Goal: Information Seeking & Learning: Stay updated

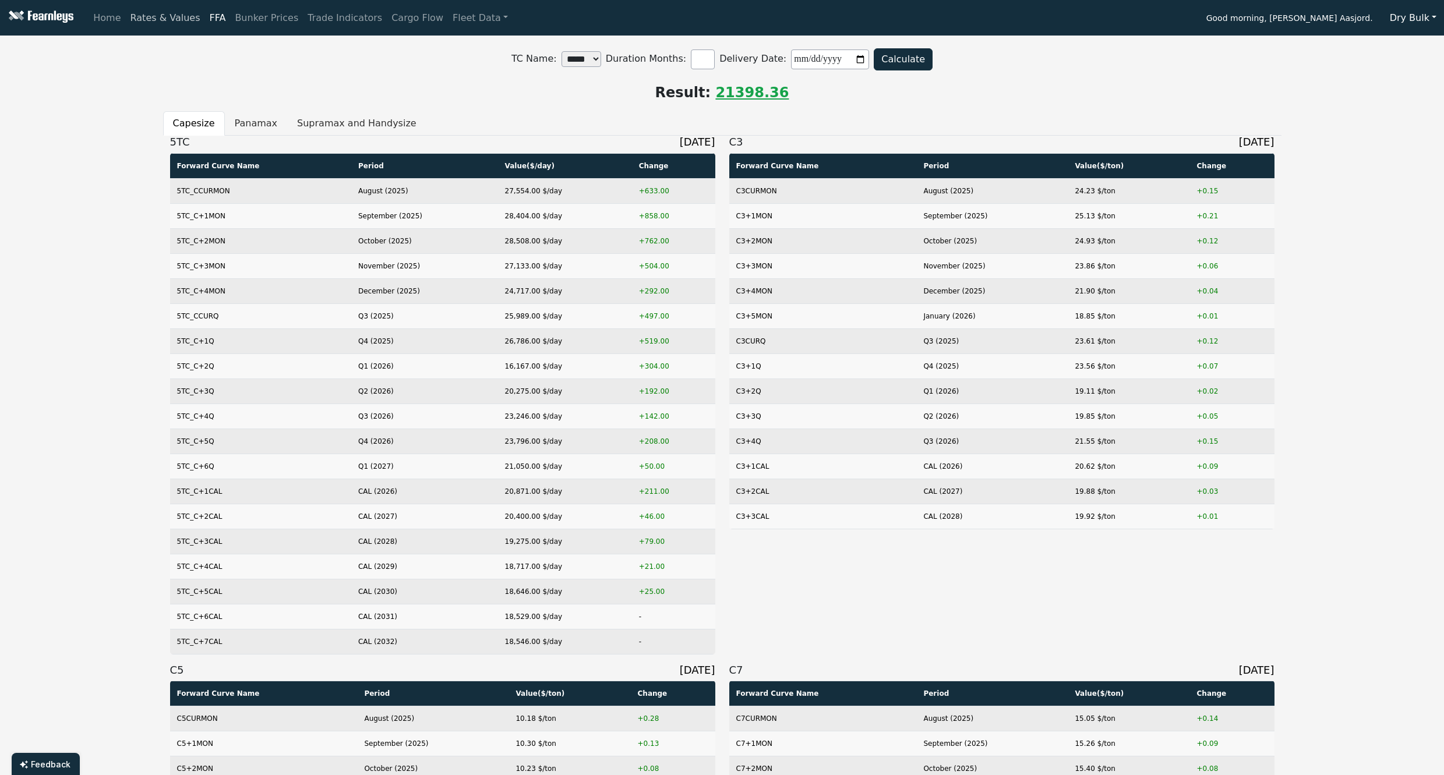
click at [164, 21] on link "Rates & Values" at bounding box center [165, 17] width 79 height 23
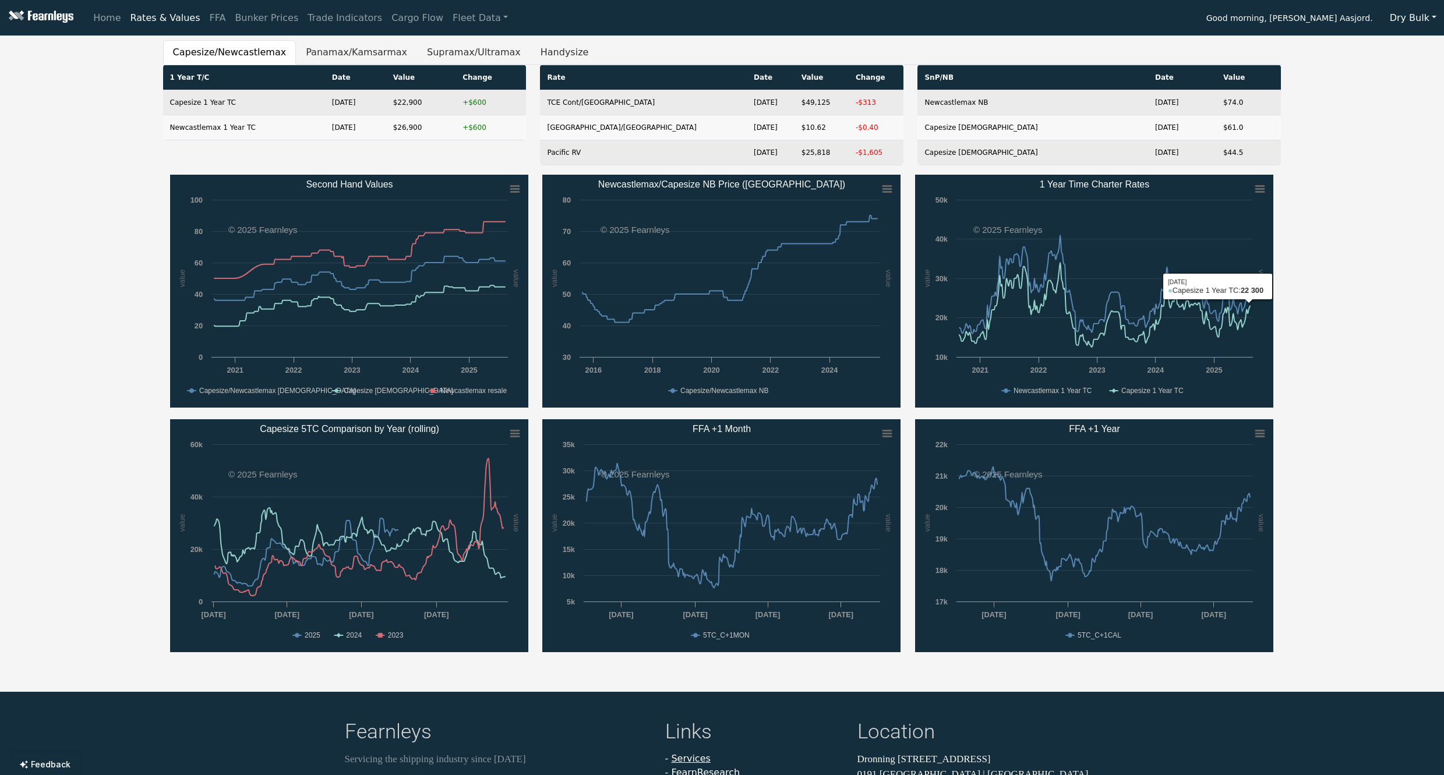
click at [1332, 337] on div "Capesize/[GEOGRAPHIC_DATA] Panamax/Kamsarmax Supramax/Ultramax Handysize 1 Year…" at bounding box center [722, 352] width 1444 height 624
click at [1423, 16] on button "Dry Bulk" at bounding box center [1413, 18] width 62 height 22
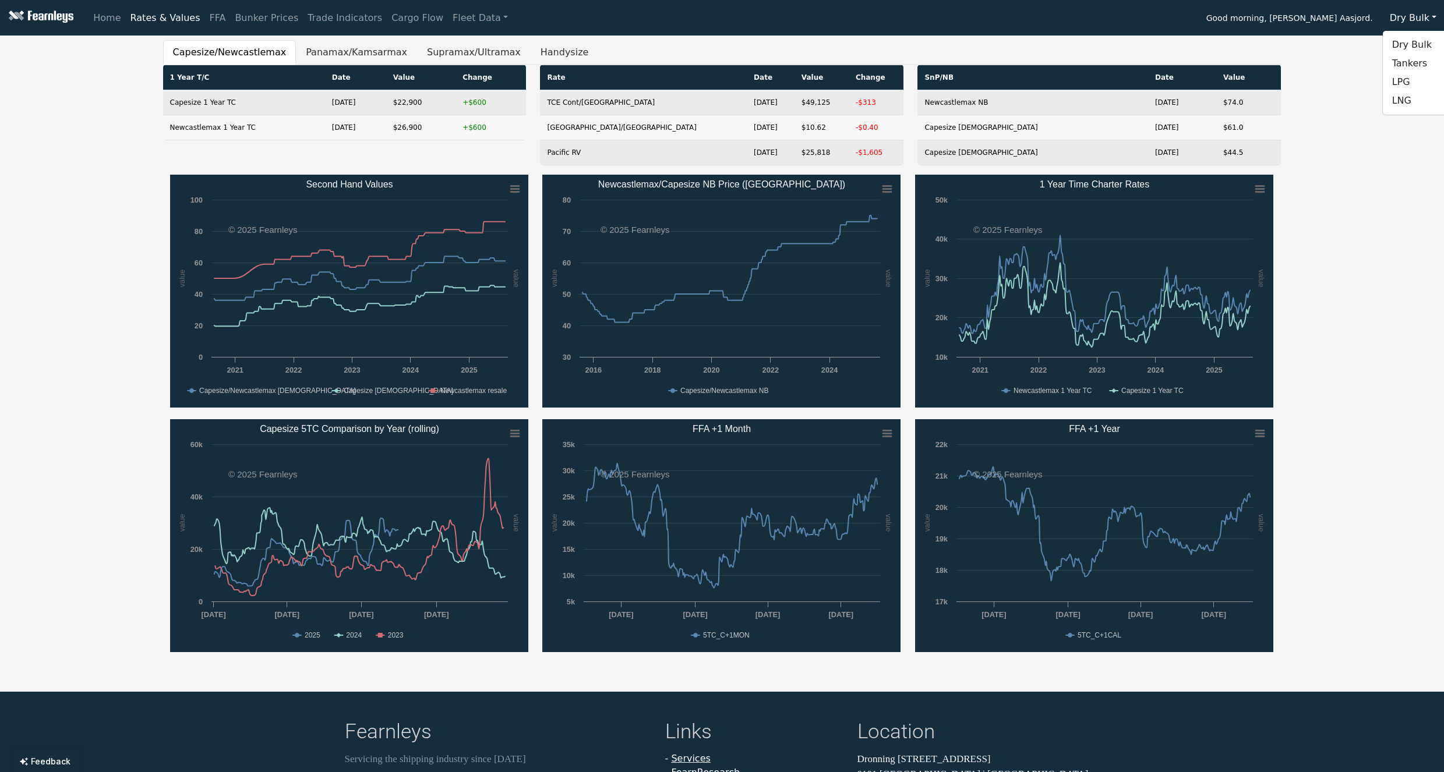
click at [1391, 167] on div "Capesize/[GEOGRAPHIC_DATA] Panamax/Kamsarmax Supramax/Ultramax Handysize 1 Year…" at bounding box center [722, 352] width 1444 height 624
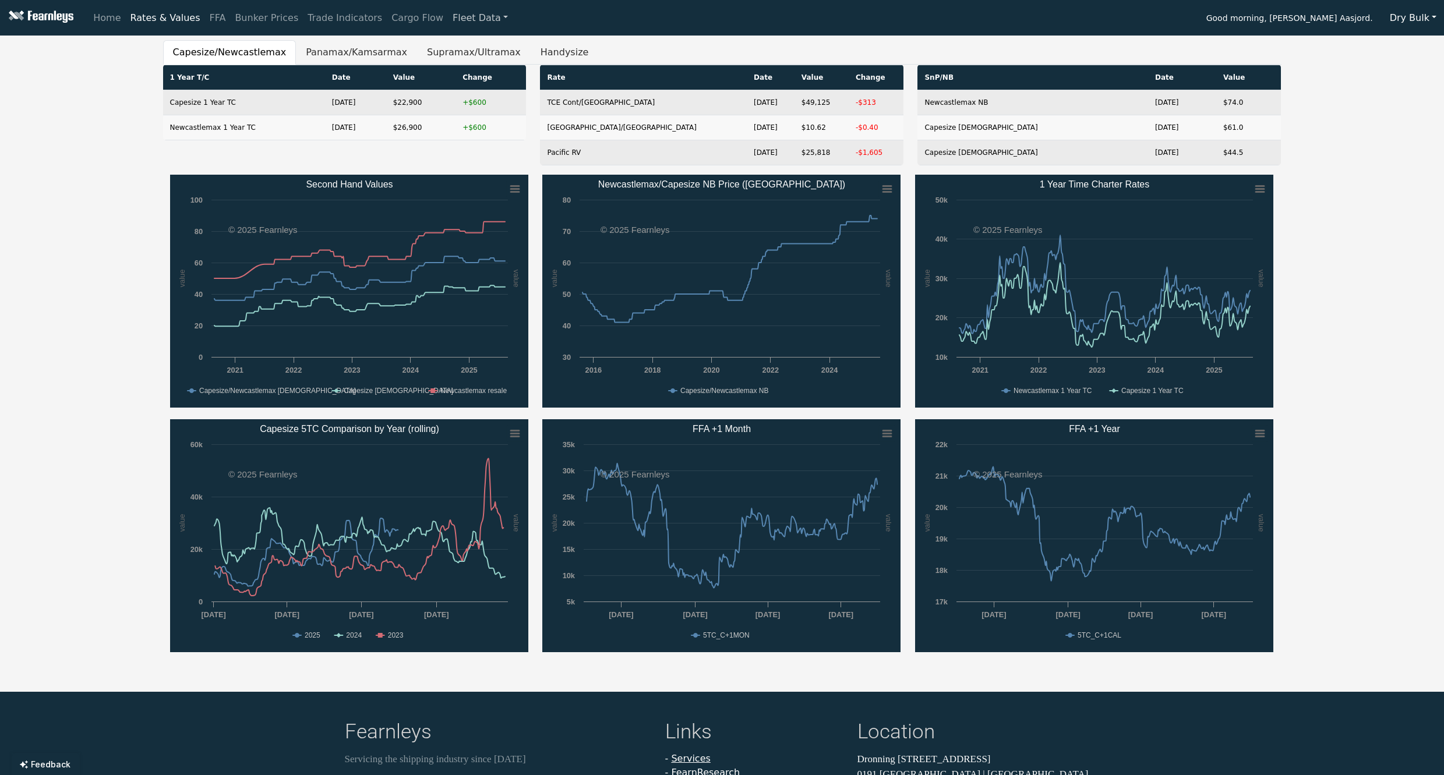
click at [468, 16] on link "Fleet Data" at bounding box center [480, 17] width 65 height 23
click at [393, 17] on link "Cargo Flow" at bounding box center [417, 17] width 61 height 23
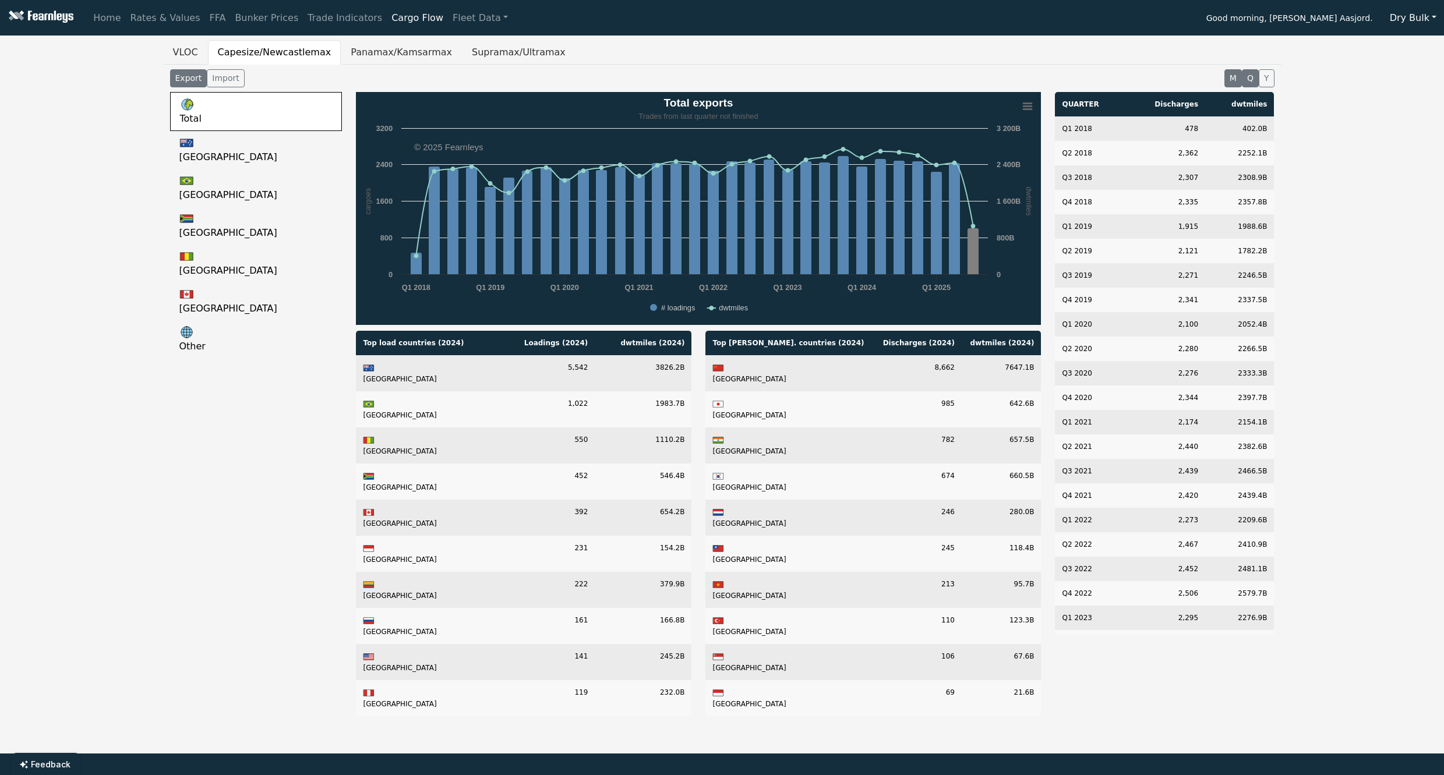
click at [1228, 76] on button "M" at bounding box center [1233, 78] width 17 height 18
click at [1252, 79] on button "Q" at bounding box center [1250, 78] width 17 height 18
click at [107, 394] on div "VLOC Capesize/Newcastlemax Panamax/Kamsarmax Supramax/Ultramax Export Import M …" at bounding box center [722, 383] width 1444 height 686
click at [194, 259] on link "[GEOGRAPHIC_DATA]" at bounding box center [256, 264] width 172 height 38
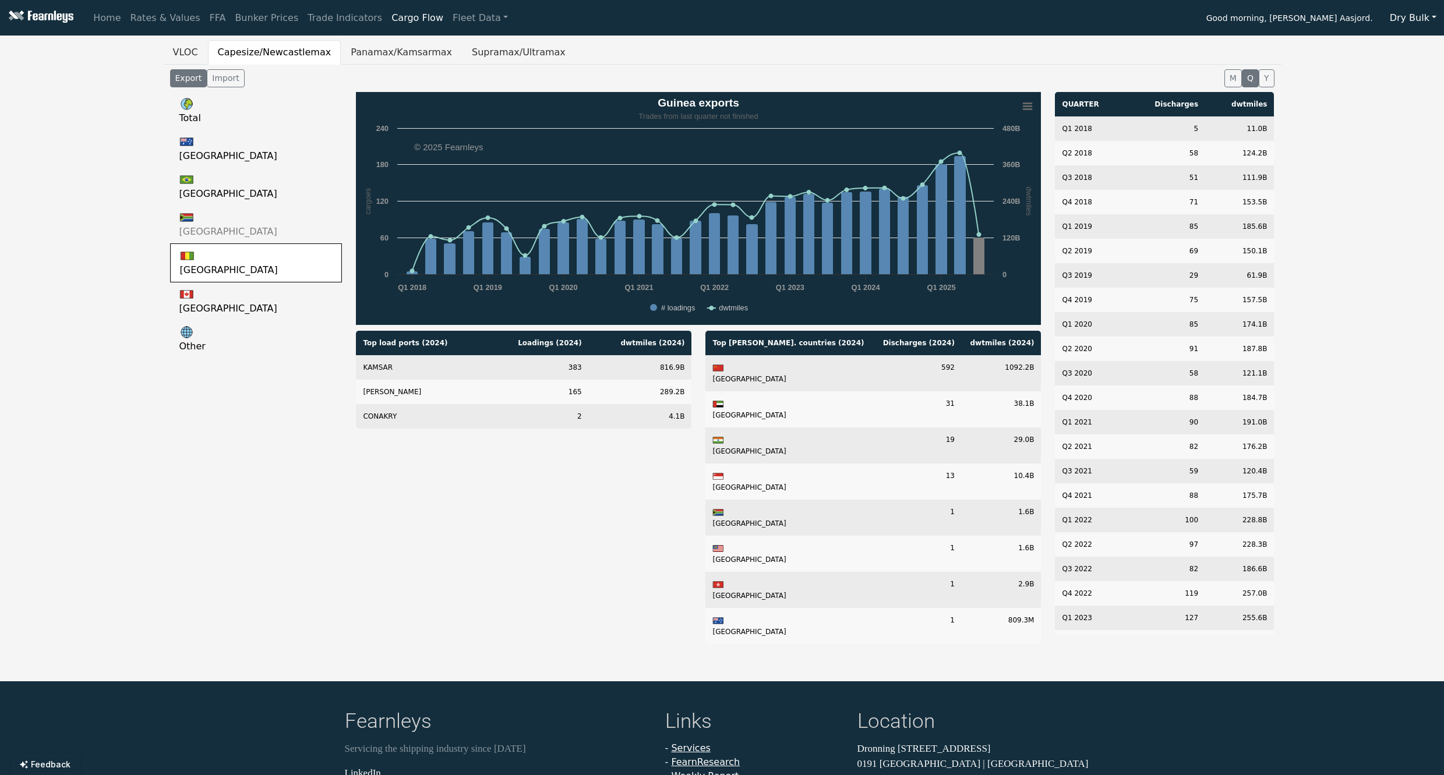
click at [248, 232] on Africa-QUARTER-export "[GEOGRAPHIC_DATA]" at bounding box center [256, 225] width 172 height 38
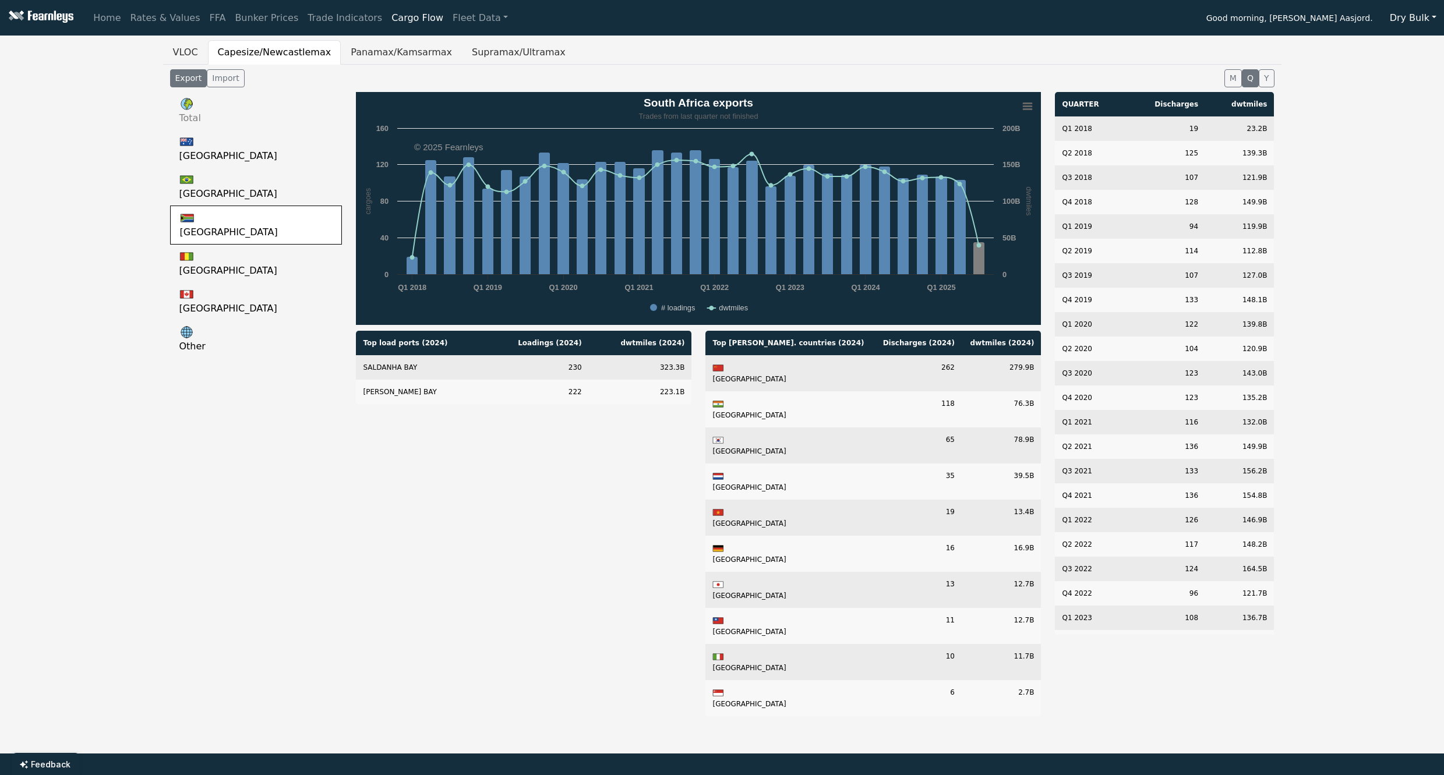
click at [228, 121] on link "Total" at bounding box center [256, 111] width 172 height 38
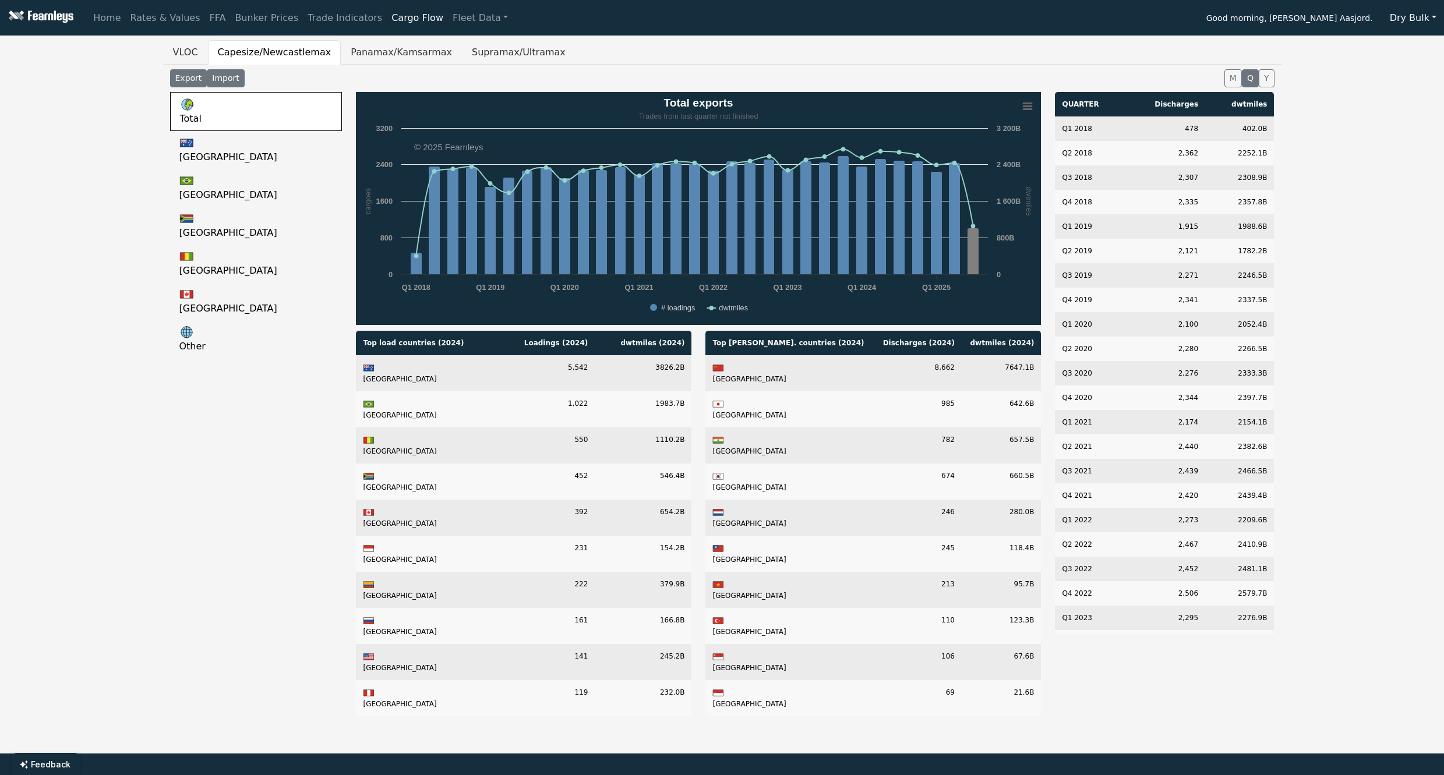
click at [228, 72] on button "Import" at bounding box center [225, 78] width 37 height 18
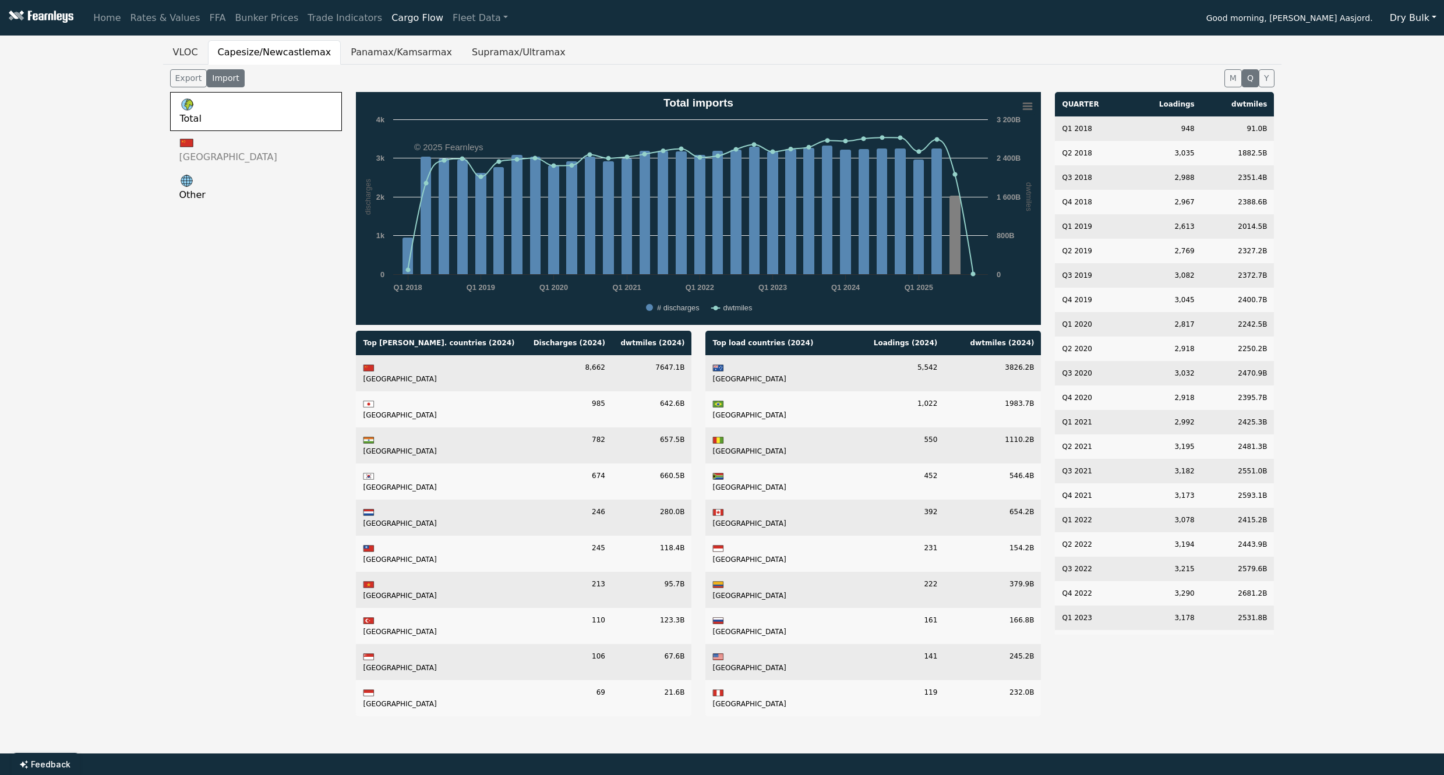
click at [202, 150] on link "[GEOGRAPHIC_DATA]" at bounding box center [256, 150] width 172 height 38
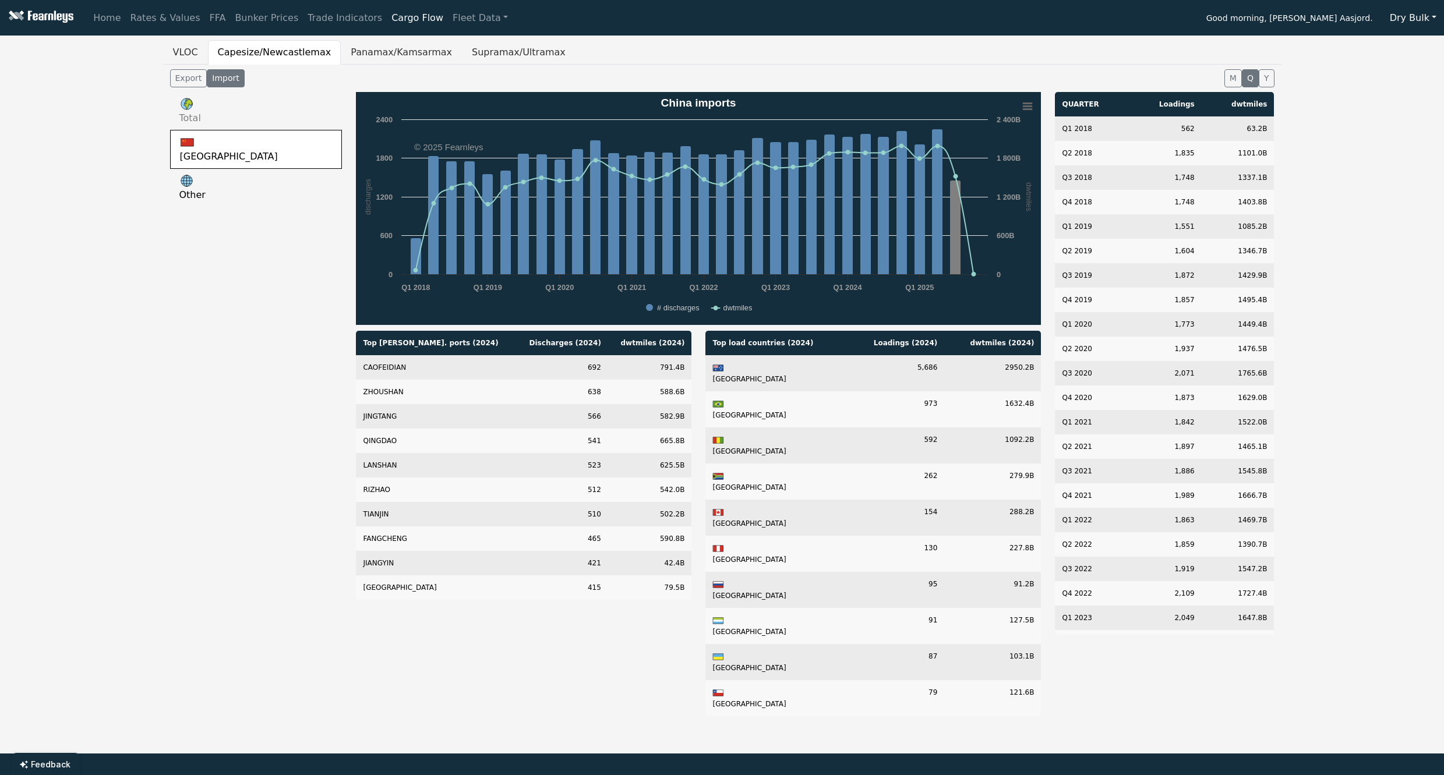
click at [212, 111] on link "Total" at bounding box center [256, 111] width 172 height 38
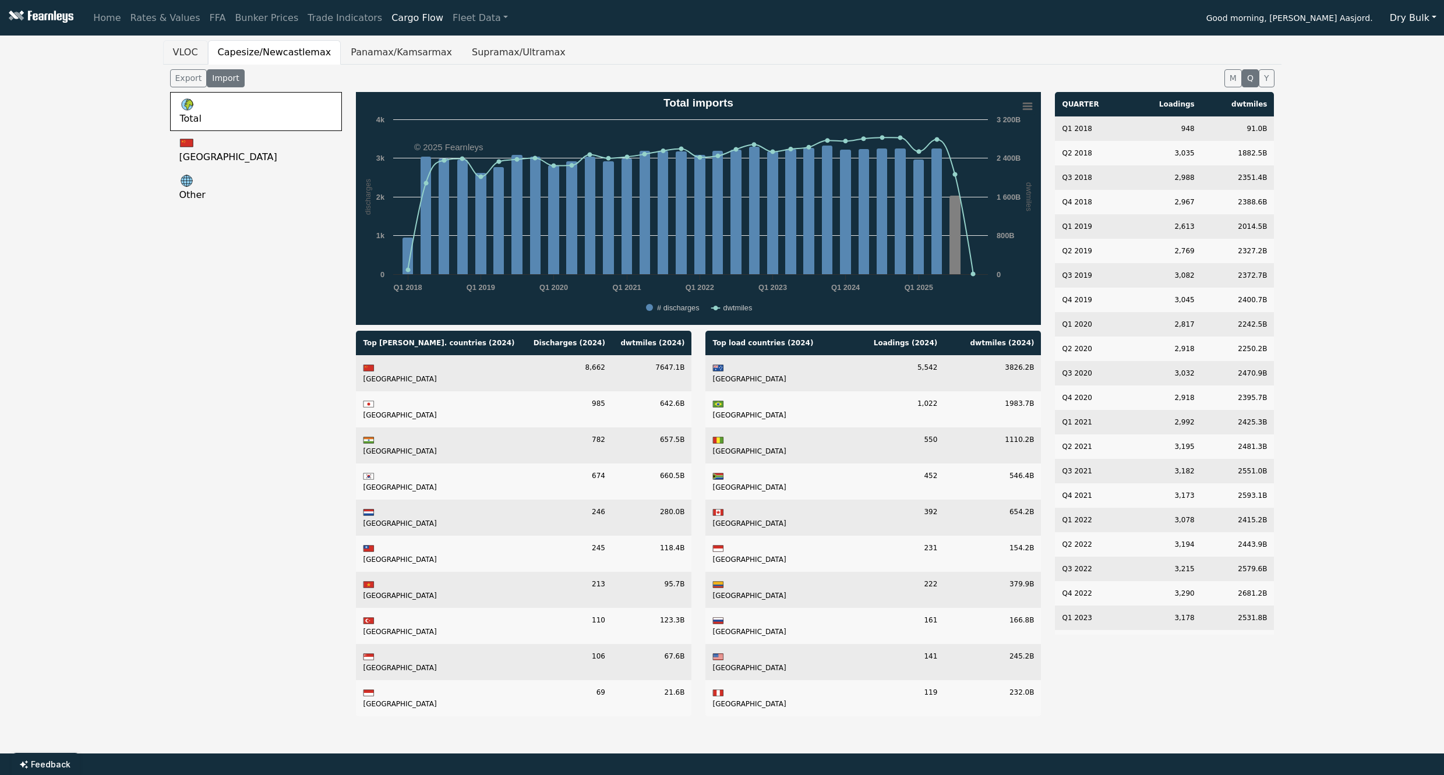
click at [174, 54] on button "VLOC" at bounding box center [185, 52] width 45 height 24
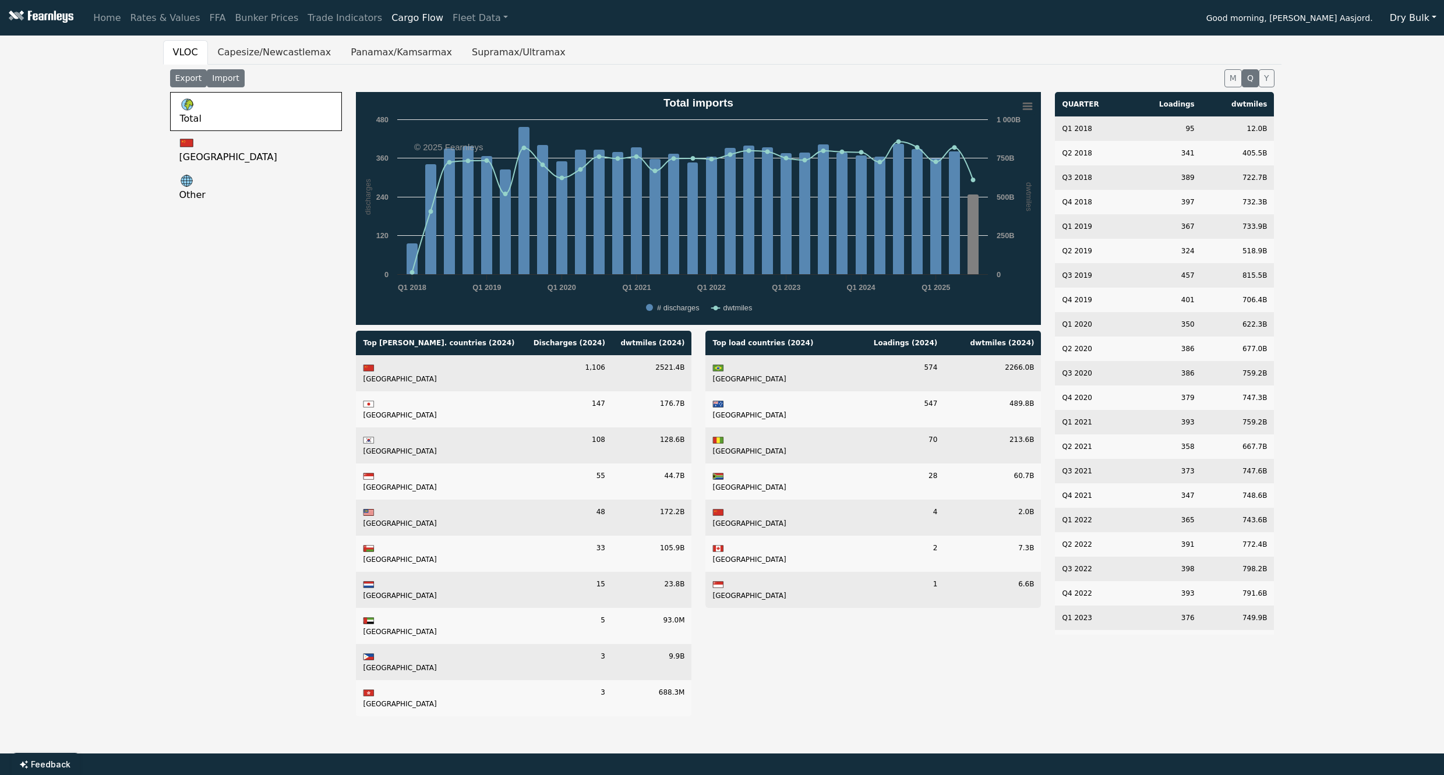
click at [173, 82] on button "Export" at bounding box center [188, 78] width 37 height 18
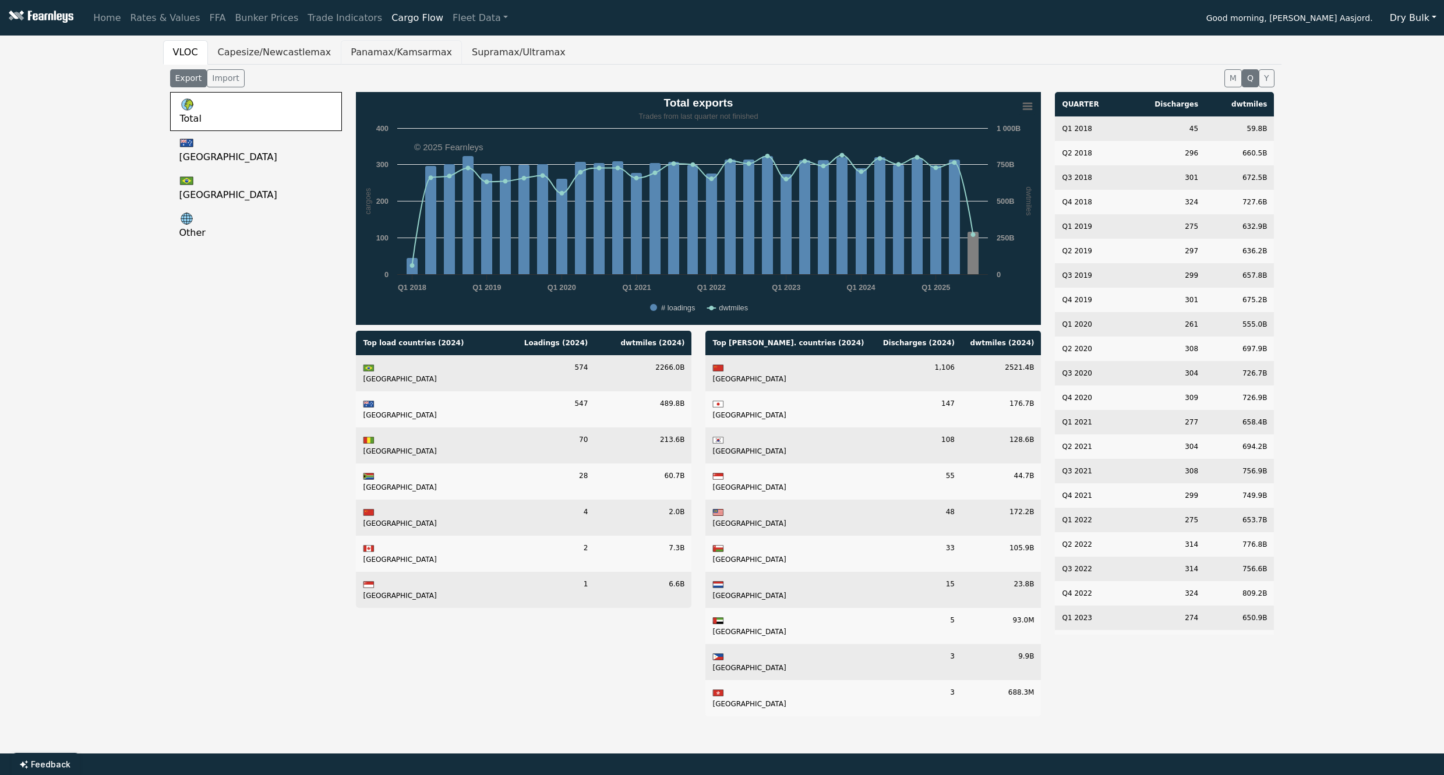
click at [433, 52] on button "Panamax/Kamsarmax" at bounding box center [401, 52] width 121 height 24
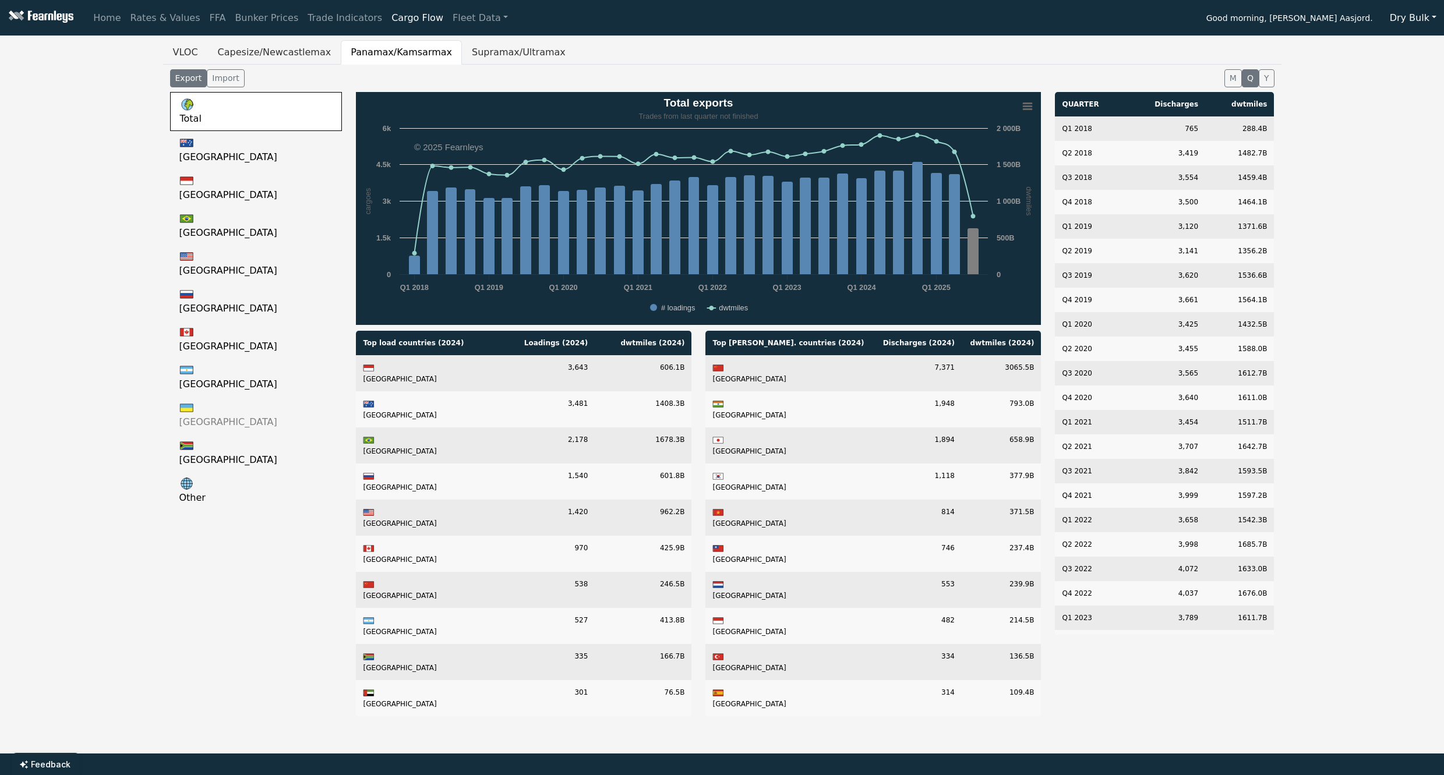
click at [202, 418] on link "[GEOGRAPHIC_DATA]" at bounding box center [256, 415] width 172 height 38
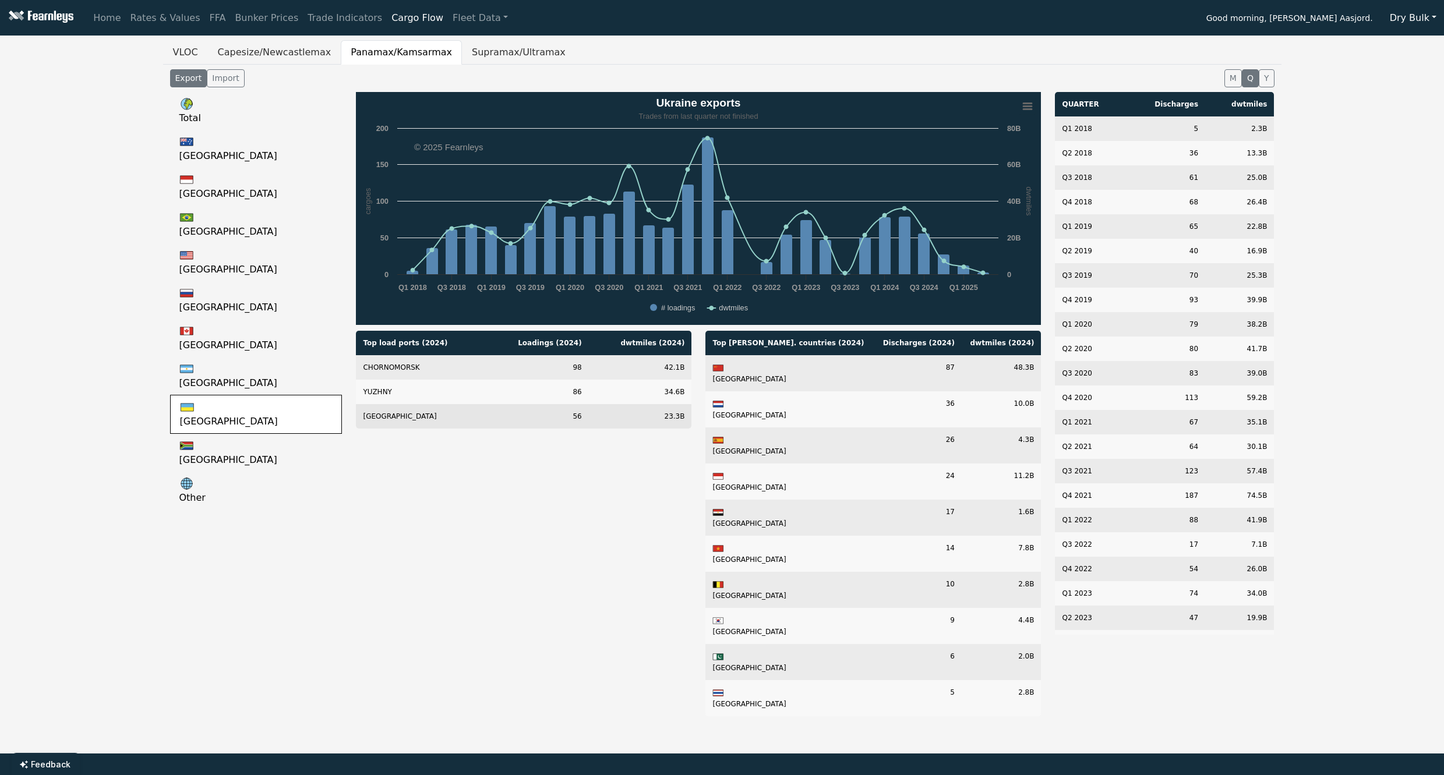
click at [432, 415] on td "[GEOGRAPHIC_DATA]" at bounding box center [421, 416] width 130 height 24
click at [440, 372] on td "CHORNOMORSK" at bounding box center [421, 367] width 130 height 24
click at [1267, 83] on button "Y" at bounding box center [1267, 78] width 16 height 18
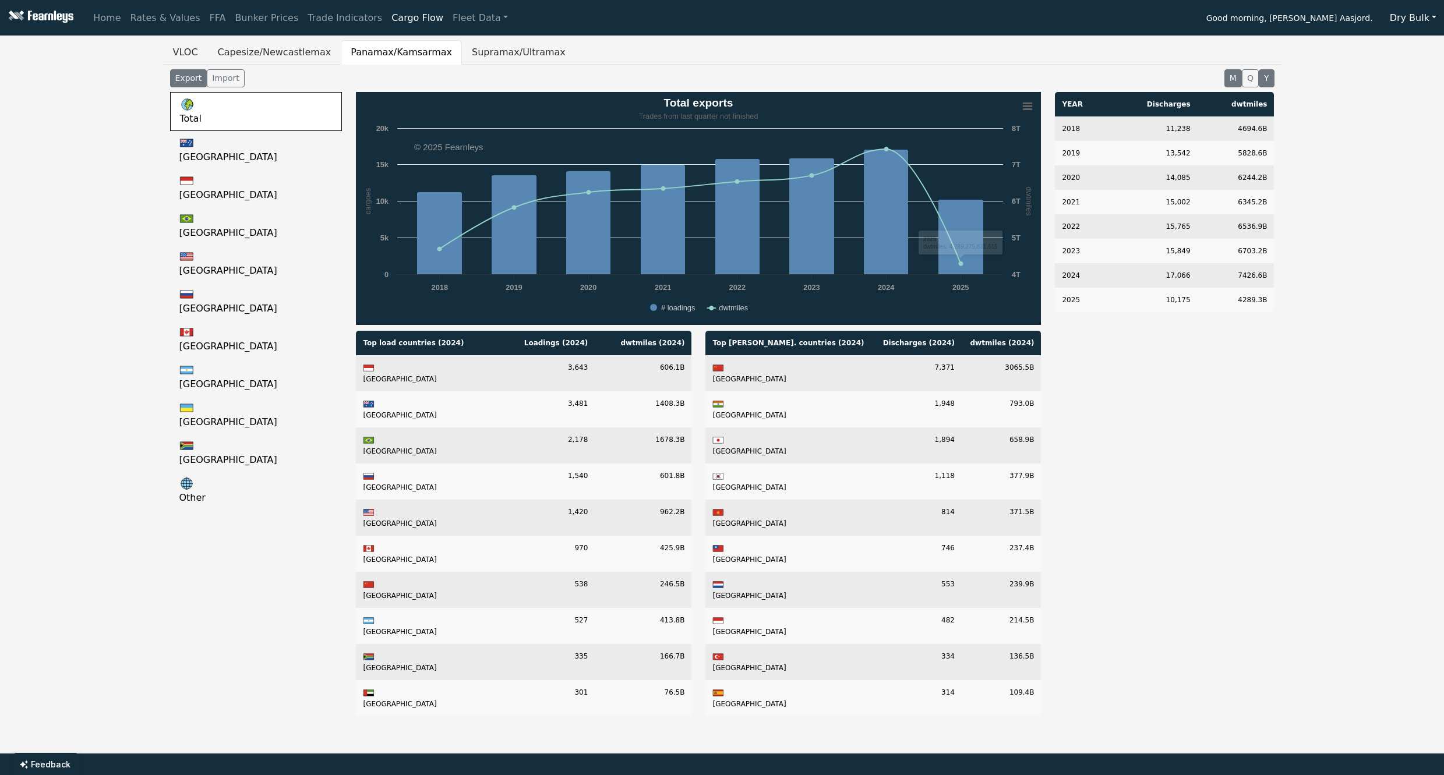
click at [1232, 74] on button "M" at bounding box center [1233, 78] width 17 height 18
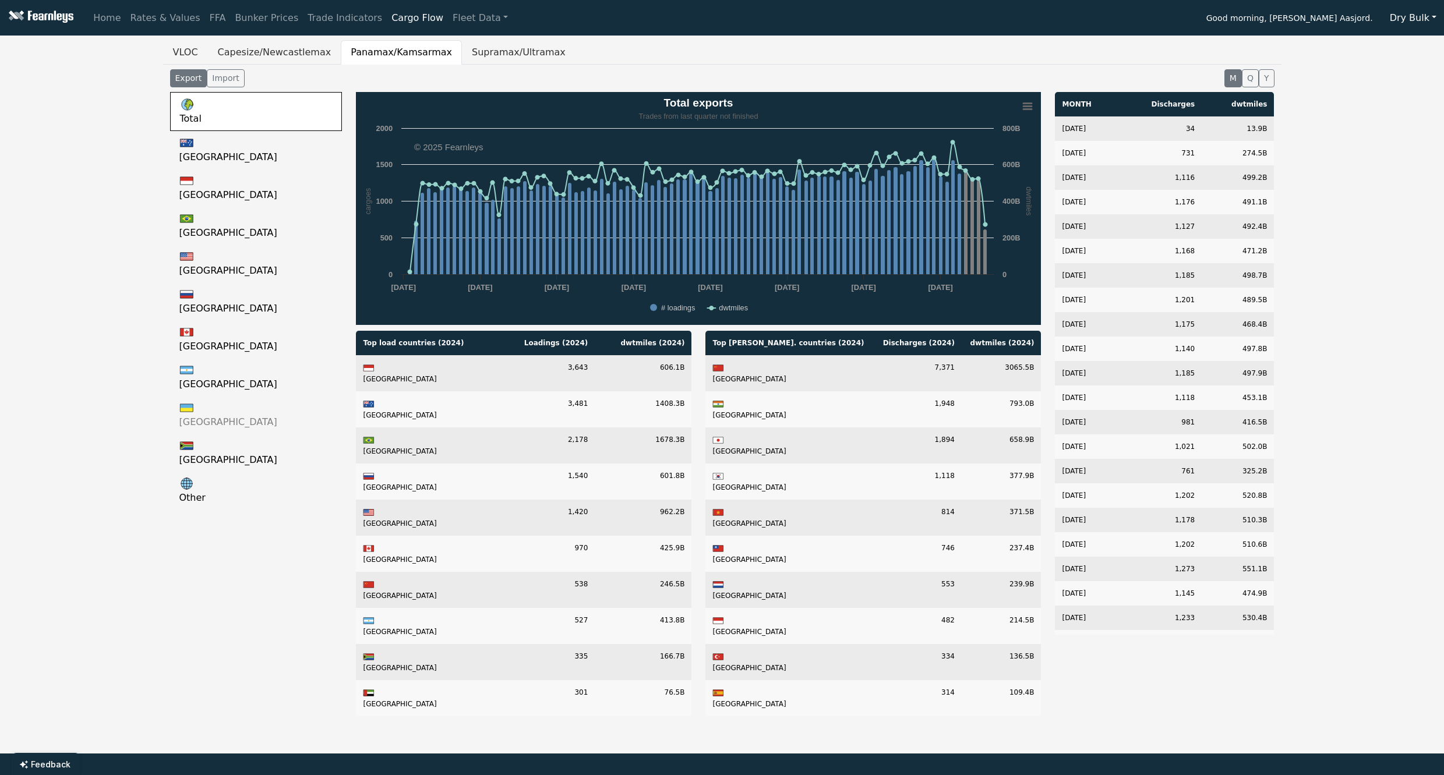
click at [202, 408] on link "[GEOGRAPHIC_DATA]" at bounding box center [256, 415] width 172 height 38
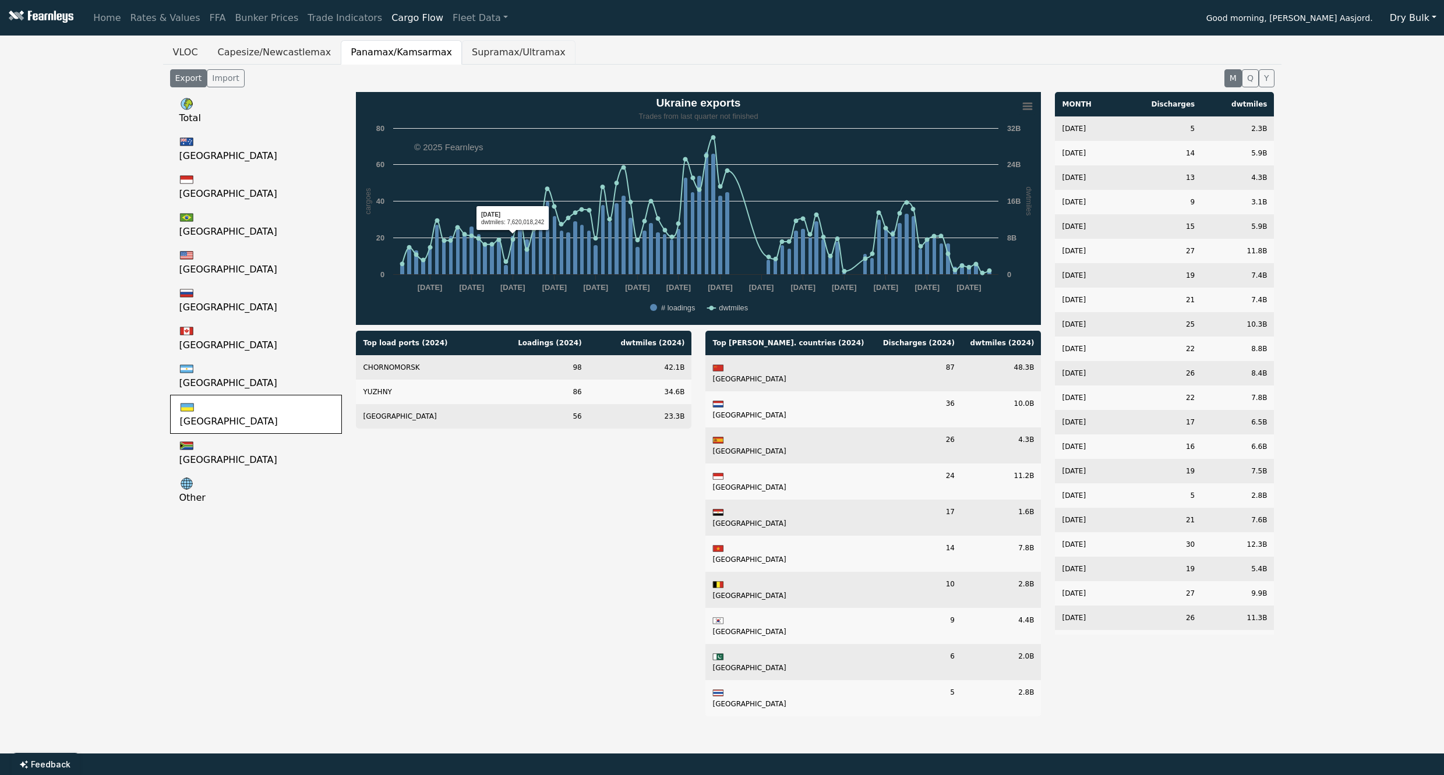
click at [523, 54] on button "Supramax/Ultramax" at bounding box center [519, 52] width 114 height 24
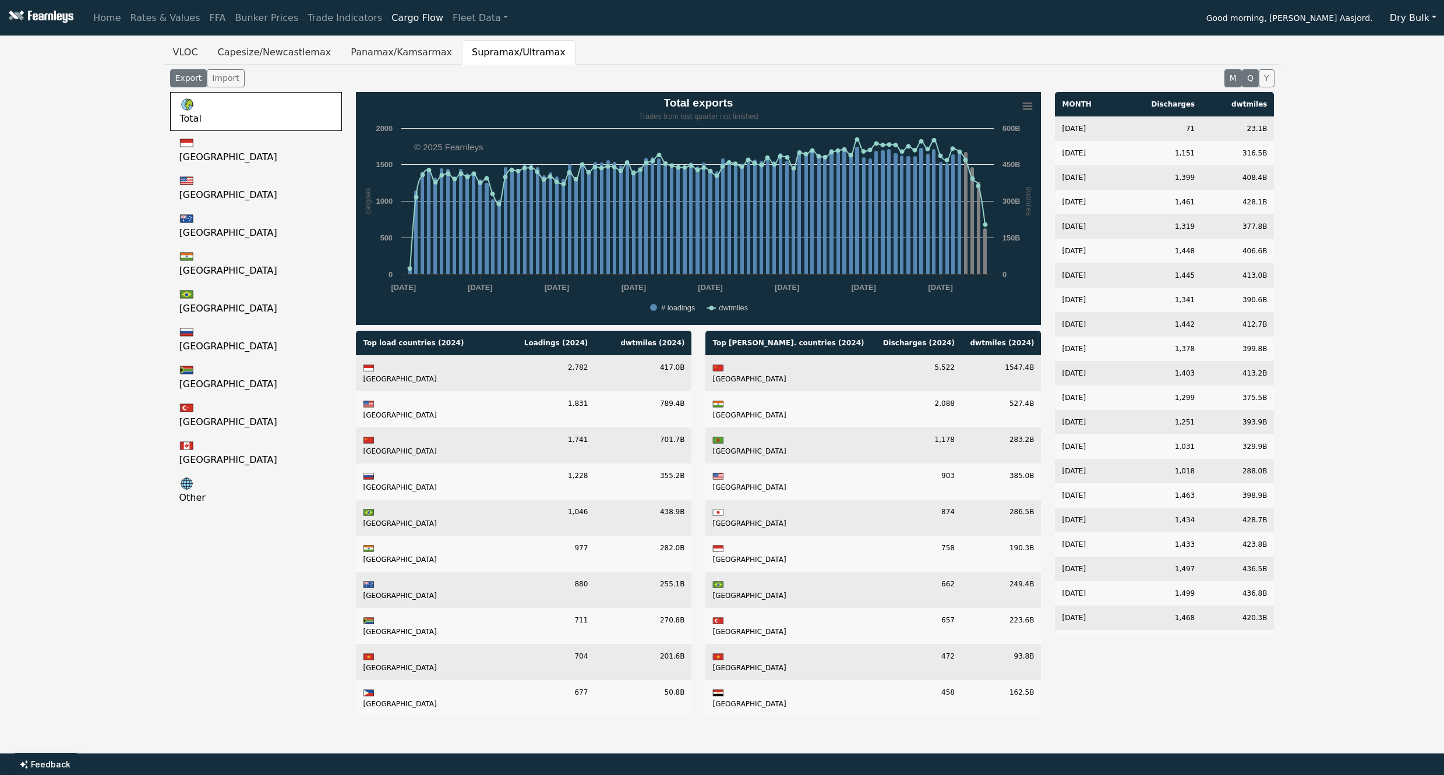
click at [1246, 73] on button "Q" at bounding box center [1250, 78] width 17 height 18
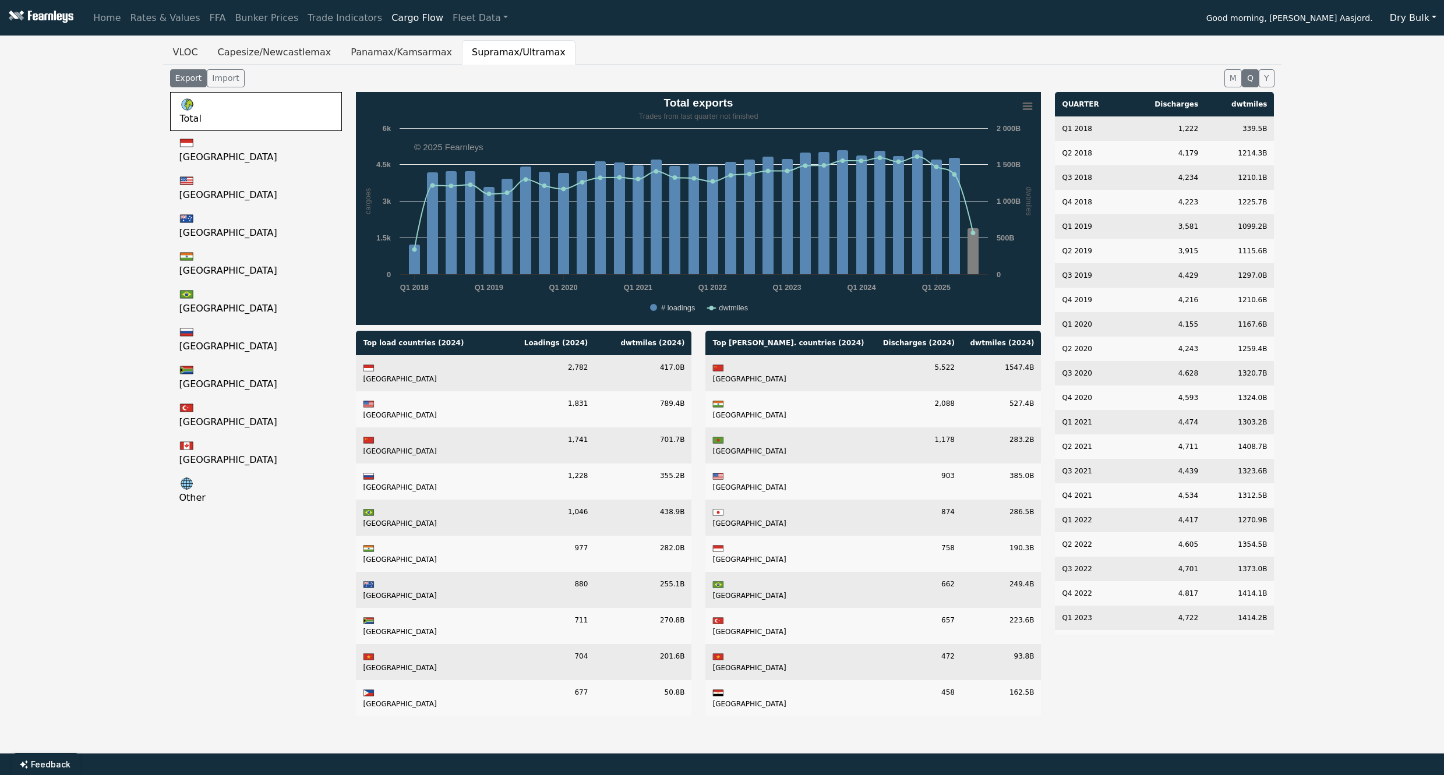
click at [94, 538] on div "VLOC Capesize/Newcastlemax Panamax/Kamsarmax Supramax/Ultramax Export Import M …" at bounding box center [722, 383] width 1444 height 686
click at [408, 693] on td "[GEOGRAPHIC_DATA]" at bounding box center [427, 698] width 142 height 36
click at [800, 650] on td "[GEOGRAPHIC_DATA]" at bounding box center [789, 662] width 168 height 36
click at [200, 154] on link "[GEOGRAPHIC_DATA]" at bounding box center [256, 150] width 172 height 38
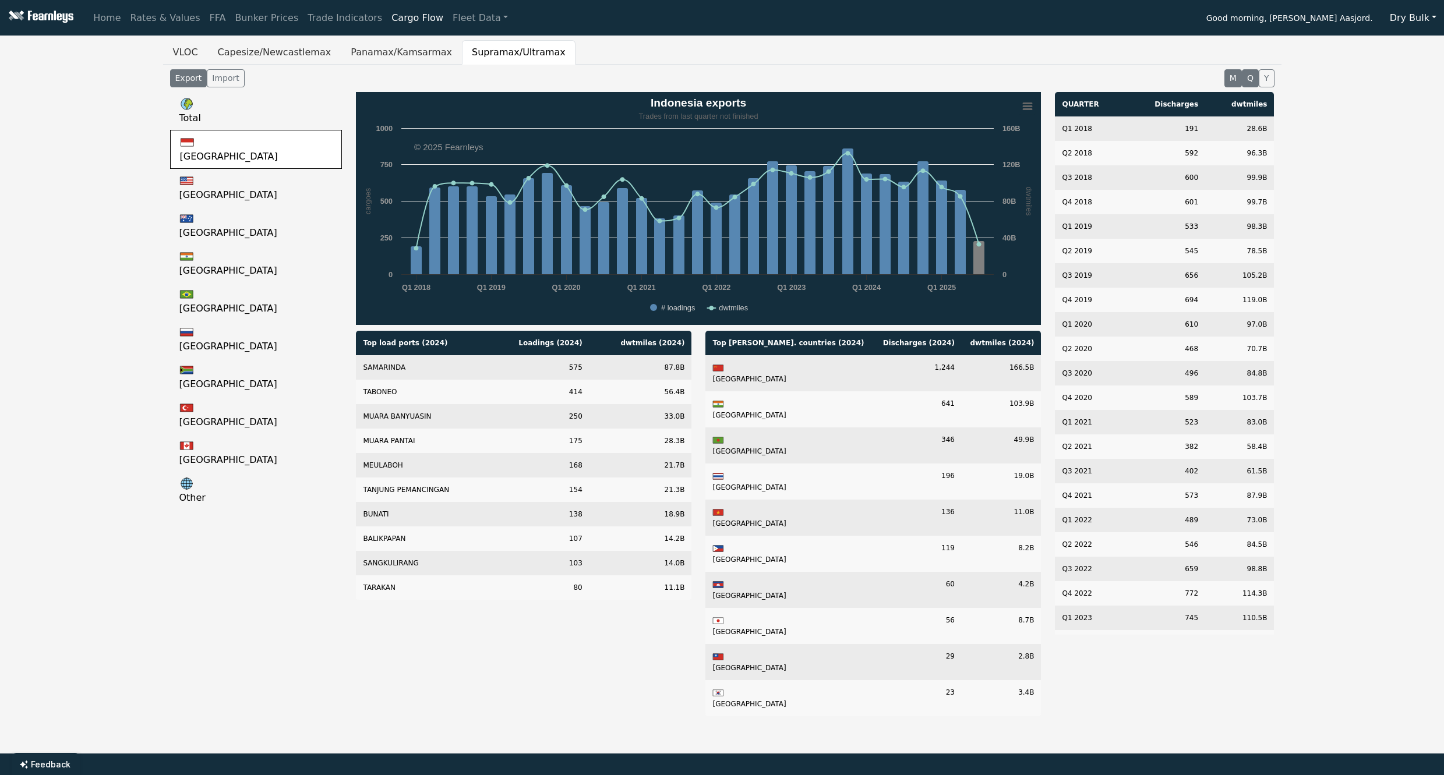
click at [1236, 76] on button "M" at bounding box center [1233, 78] width 17 height 18
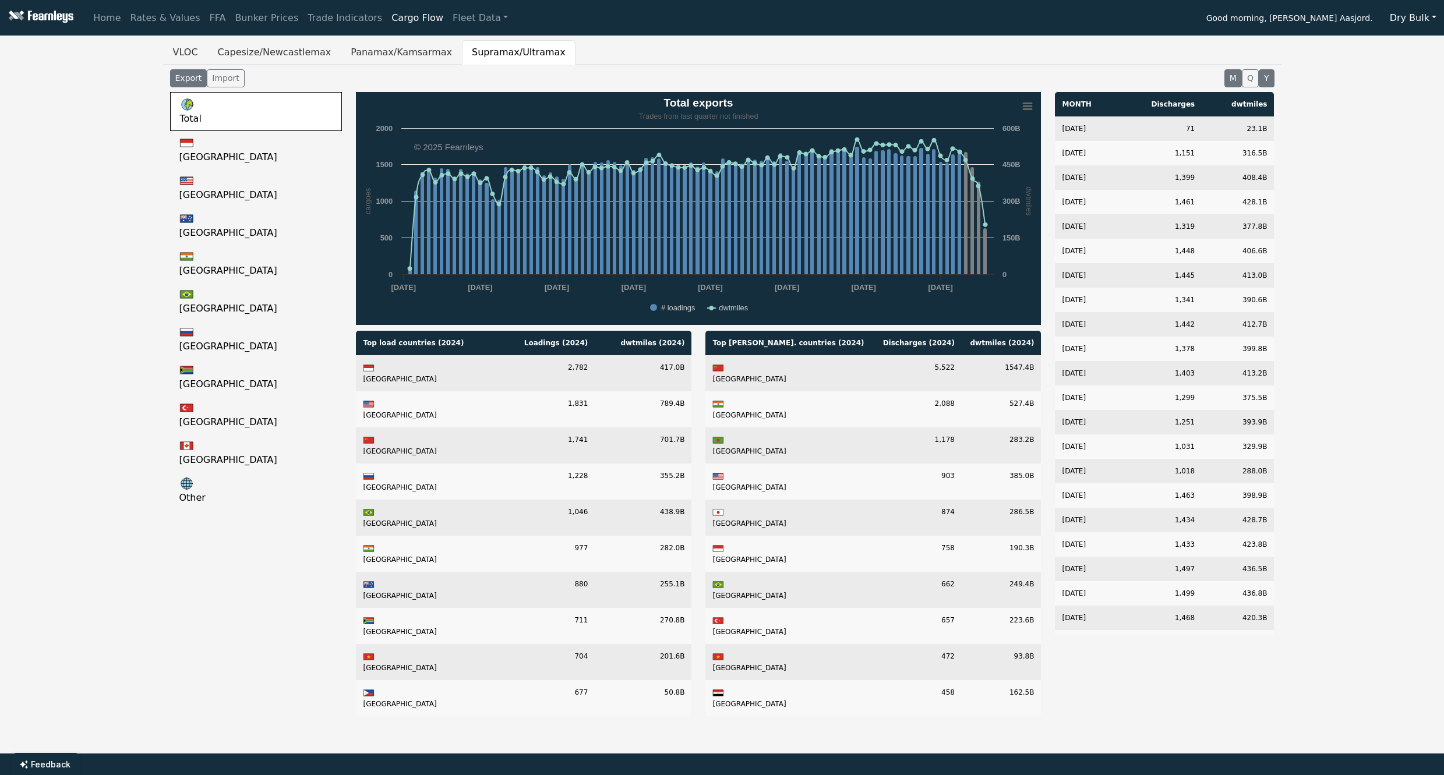
click at [1269, 84] on button "Y" at bounding box center [1267, 78] width 16 height 18
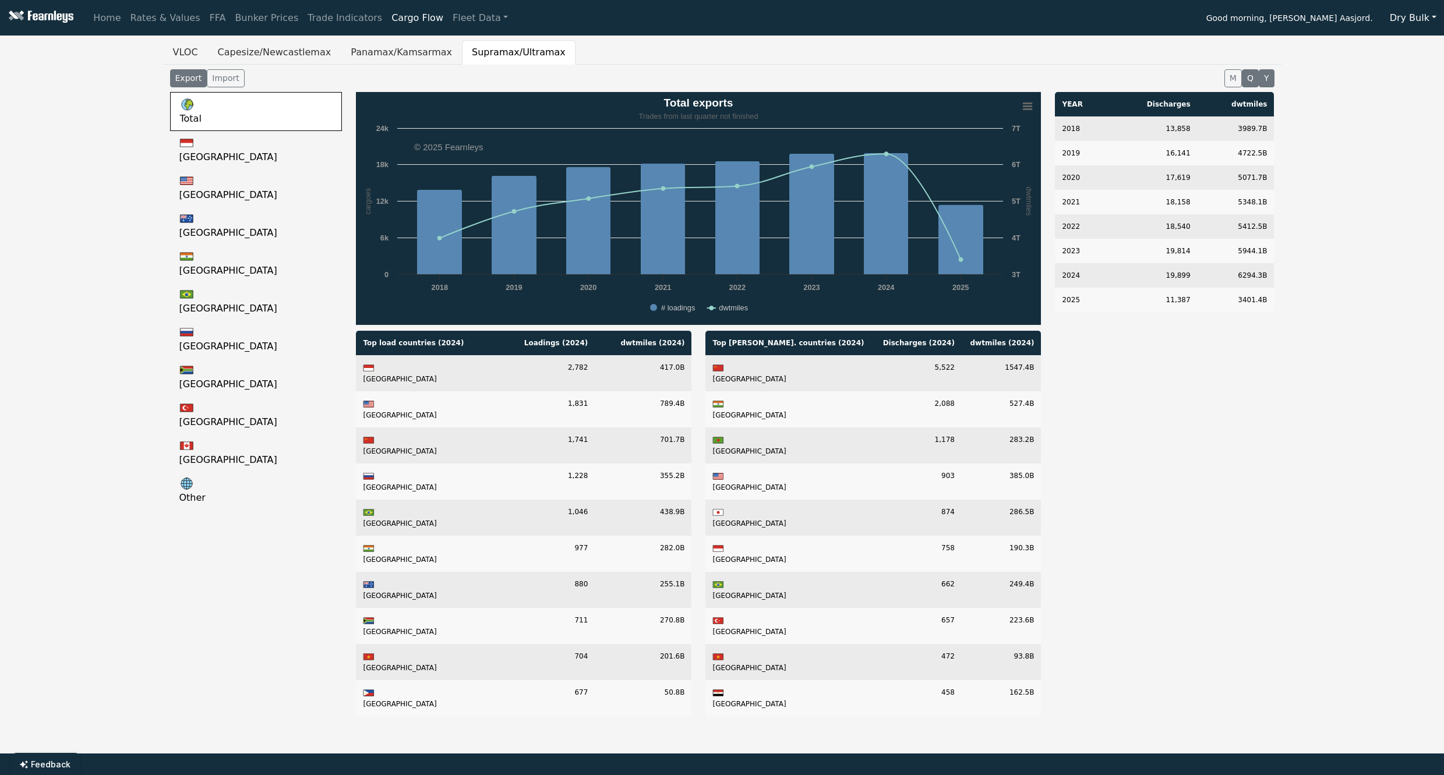
click at [1248, 78] on button "Q" at bounding box center [1250, 78] width 17 height 18
click at [243, 156] on link "[GEOGRAPHIC_DATA]" at bounding box center [256, 150] width 172 height 38
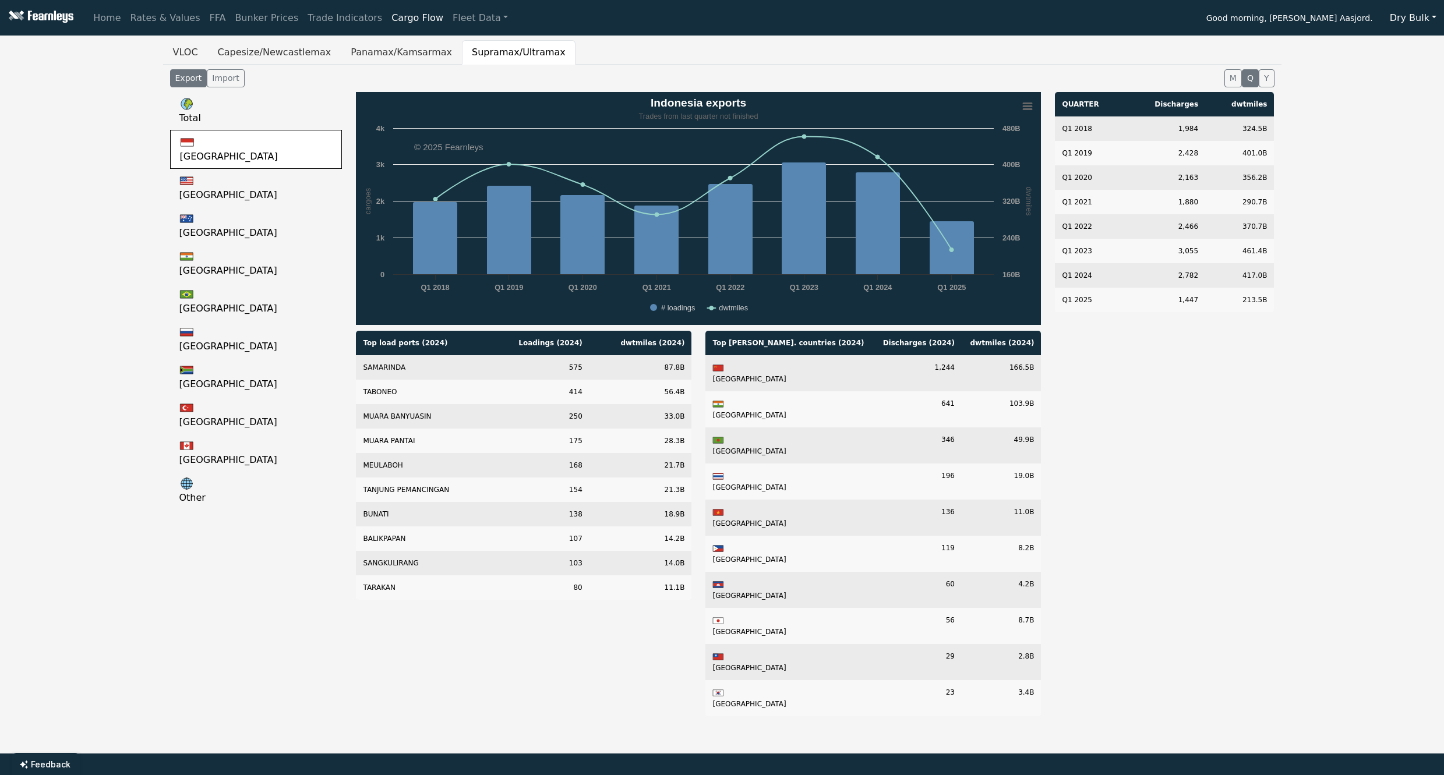
click at [1139, 541] on div "QUARTER Discharges dwtmiles Q1 2018 1,984 324.5B Q1 2019 2,428 401.0B Q1 2020 2…" at bounding box center [1164, 409] width 233 height 634
click at [464, 15] on link "Fleet Data" at bounding box center [480, 17] width 65 height 23
click at [460, 44] on link "Fleet Stats" at bounding box center [494, 49] width 73 height 23
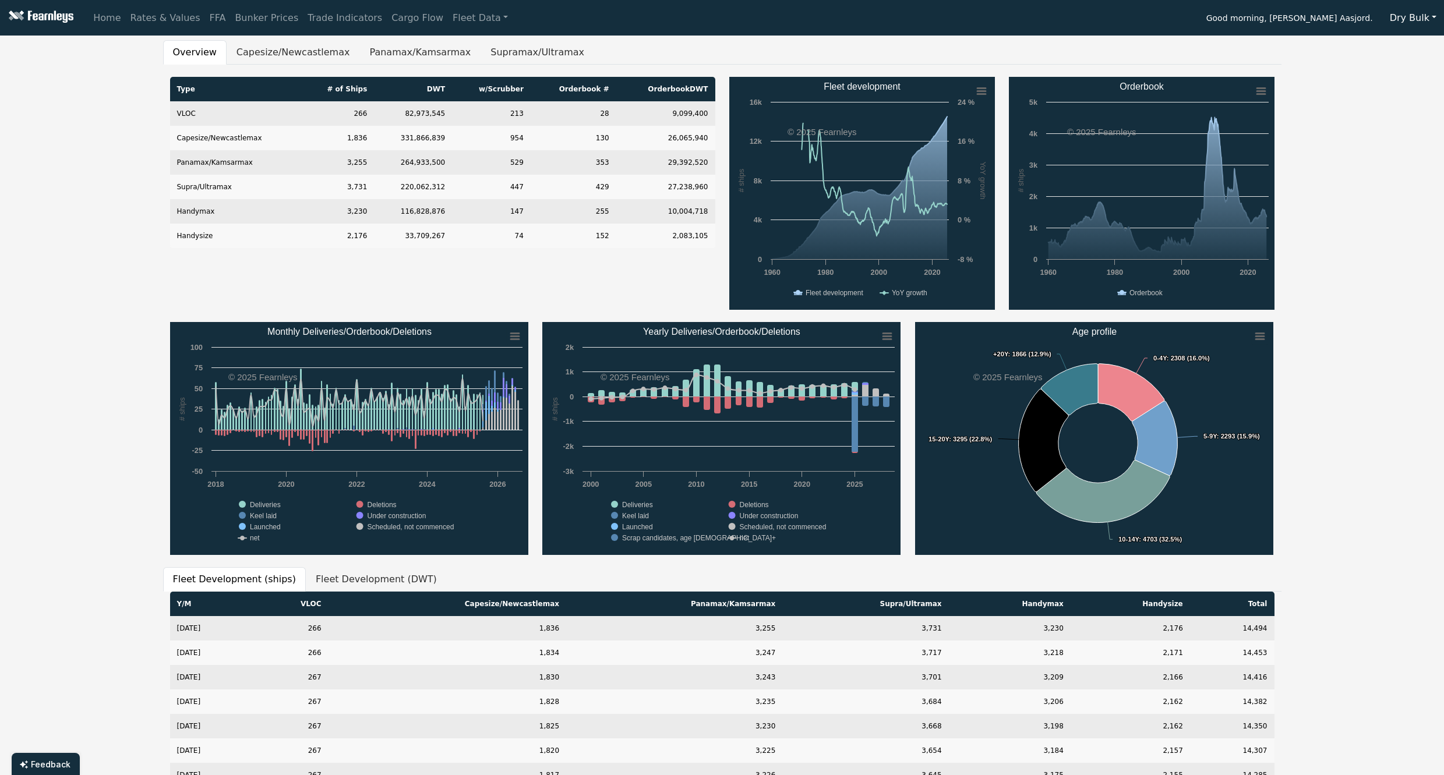
click at [440, 410] on rect "Monthly Deliveries/Orderbook/Deletions" at bounding box center [349, 438] width 358 height 233
click at [258, 43] on button "Capesize/Newcastlemax" at bounding box center [293, 52] width 133 height 24
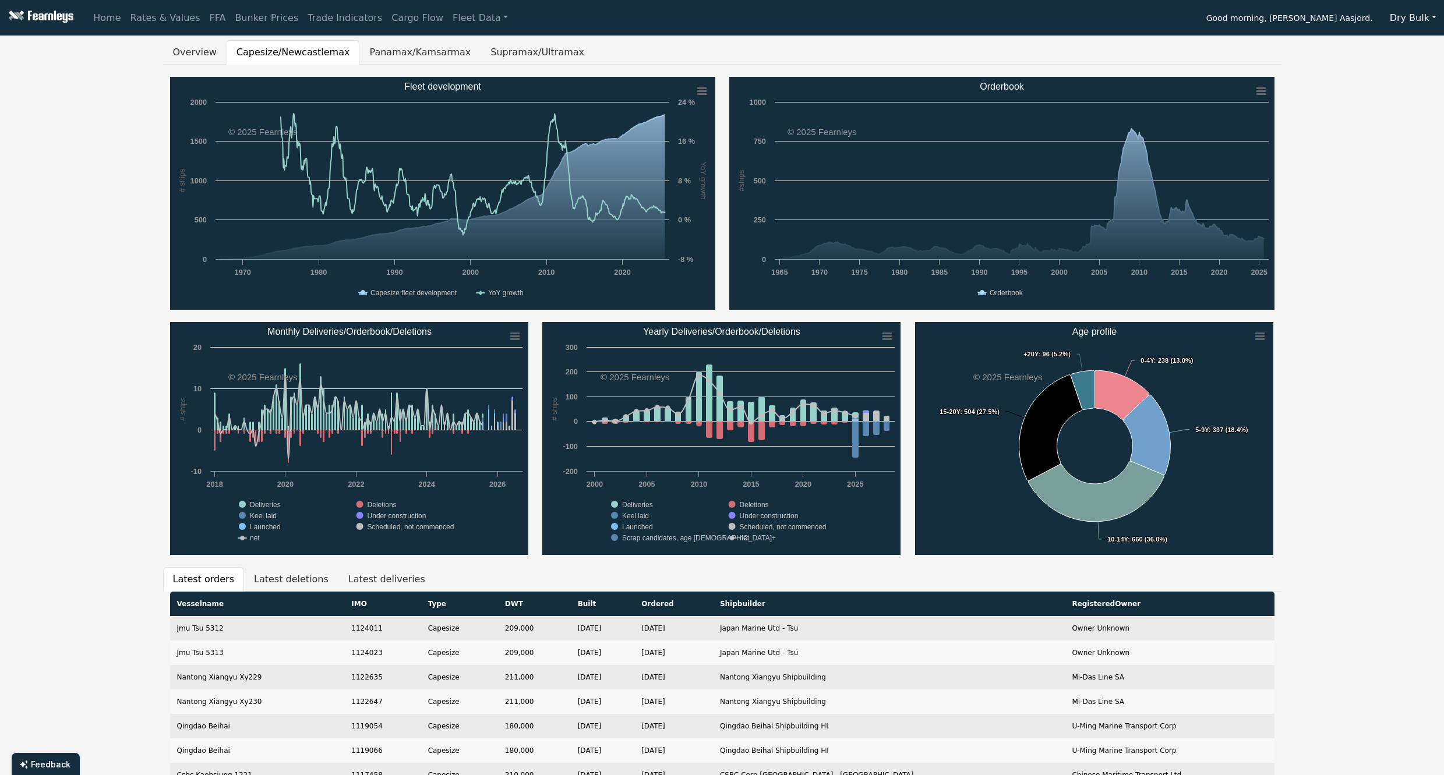
click at [72, 235] on div "Overview Capesize/Newcastlemax Panamax/Kamsarmax Supramax/Ultramax Created with…" at bounding box center [722, 455] width 1444 height 830
click at [669, 141] on rect "Fleet development" at bounding box center [442, 193] width 545 height 233
click at [1325, 250] on div "Overview Capesize/Newcastlemax Panamax/Kamsarmax Supramax/Ultramax Created with…" at bounding box center [722, 455] width 1444 height 830
click at [318, 24] on link "Trade Indicators" at bounding box center [345, 17] width 84 height 23
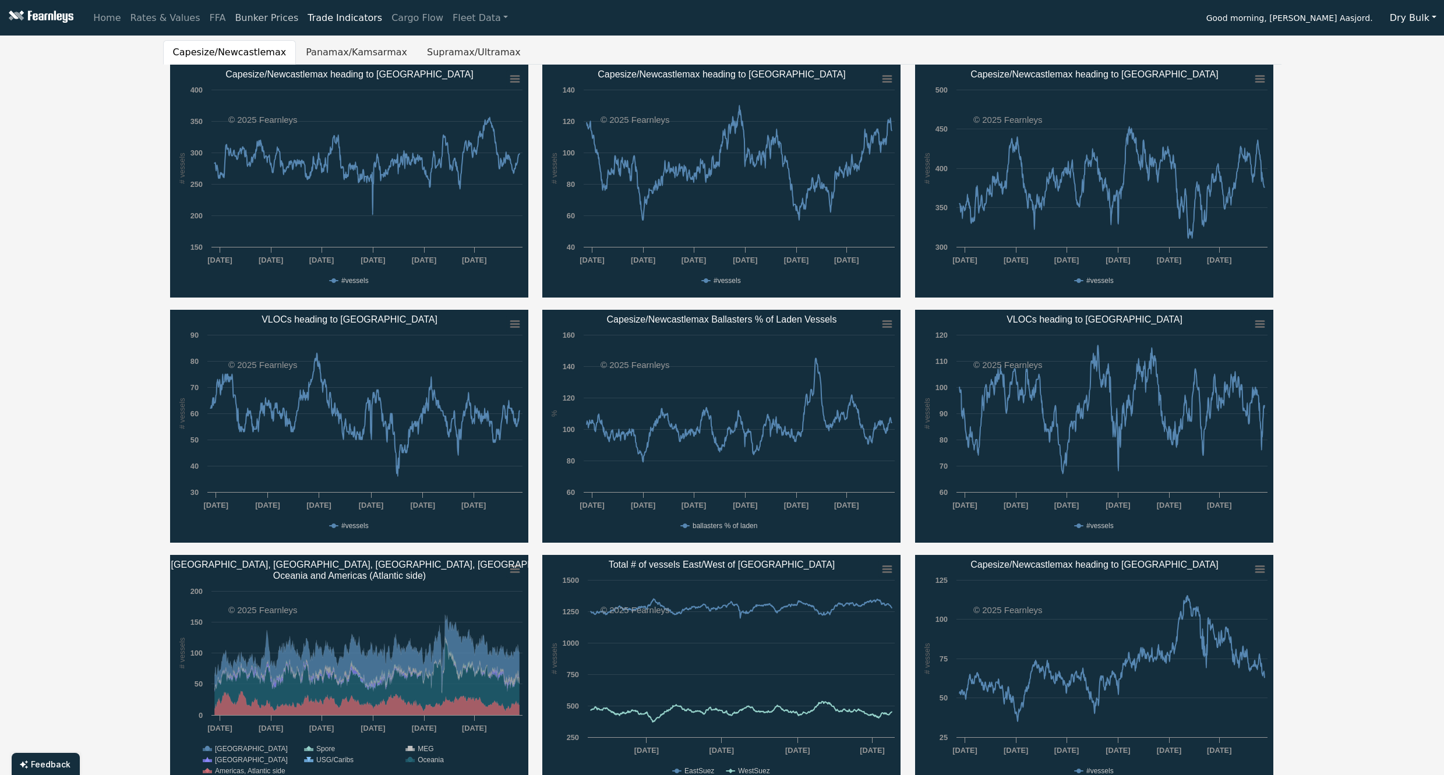
click at [242, 23] on link "Bunker Prices" at bounding box center [266, 17] width 73 height 23
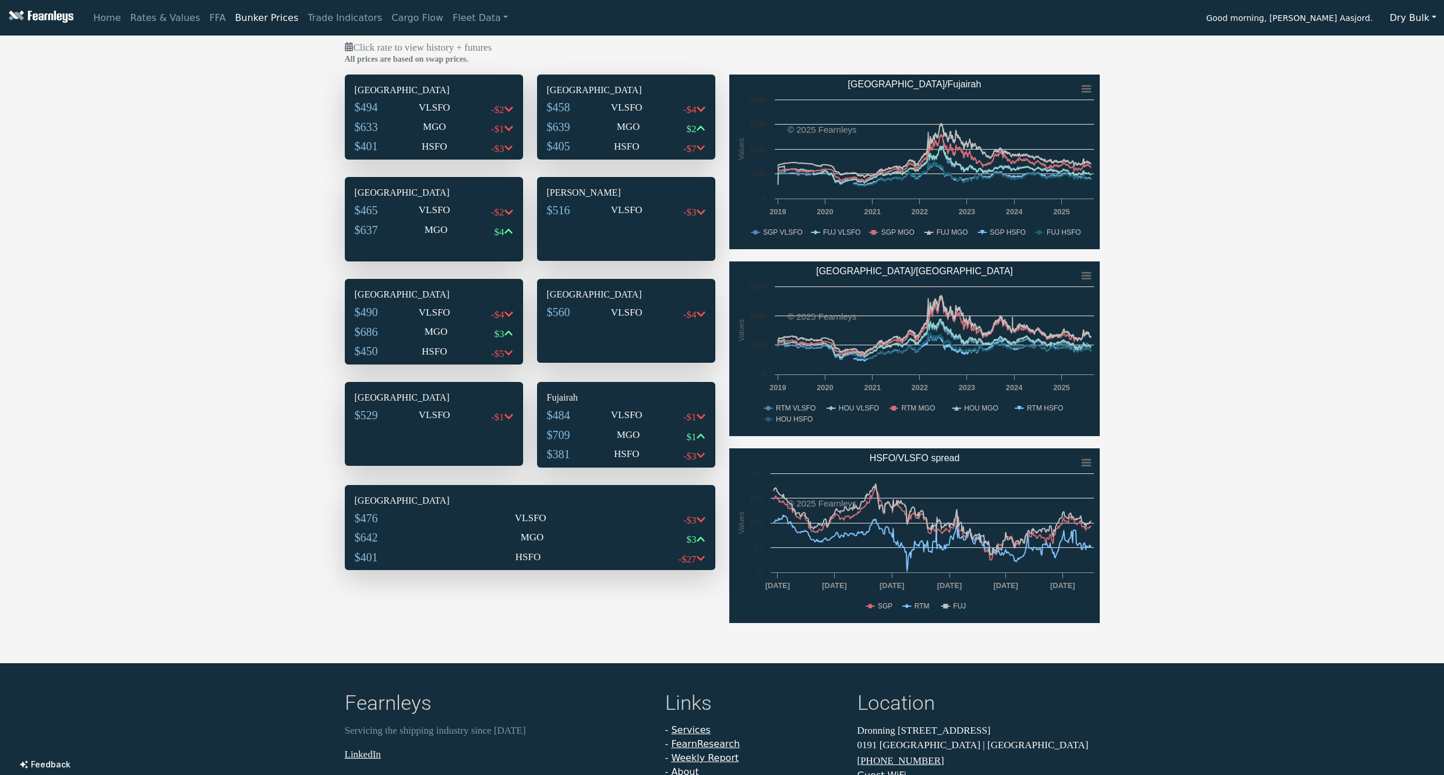
click at [429, 303] on div "Gibraltar $490 VLSFO -$4 $686 MGO $3 $450 HSFO -$5" at bounding box center [433, 326] width 177 height 93
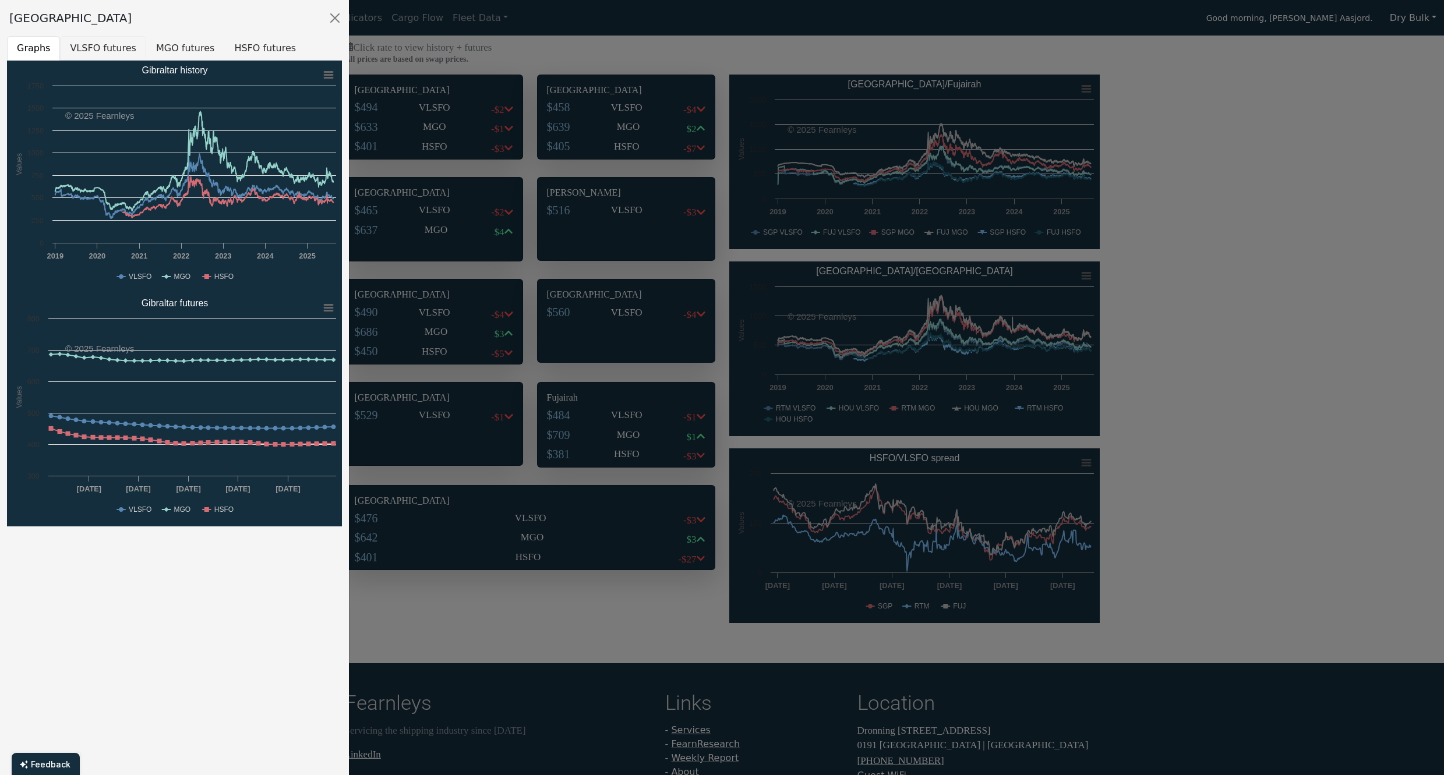
click at [116, 47] on button "VLSFO futures" at bounding box center [103, 48] width 86 height 24
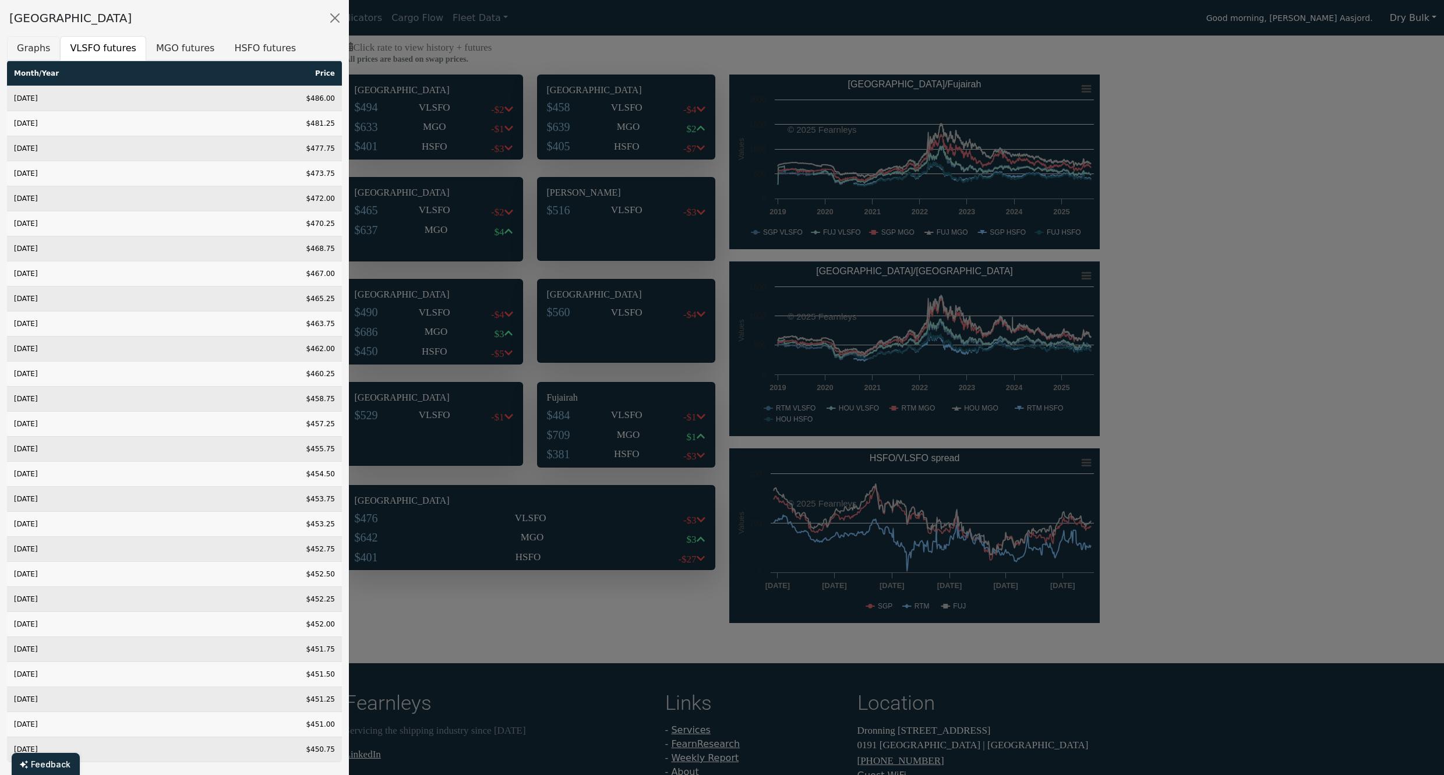
click at [46, 47] on button "Graphs" at bounding box center [33, 48] width 53 height 24
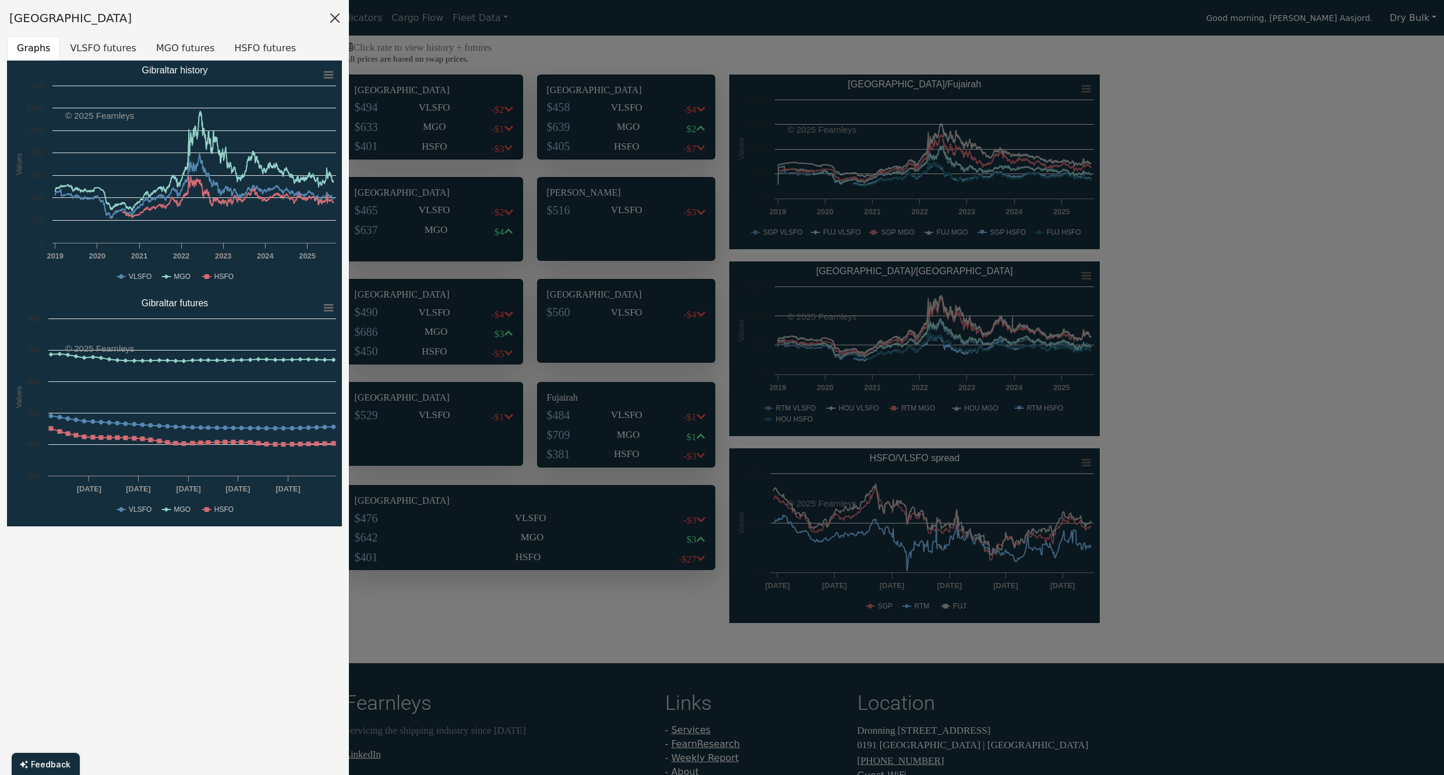
click at [331, 22] on button "Close" at bounding box center [335, 18] width 19 height 19
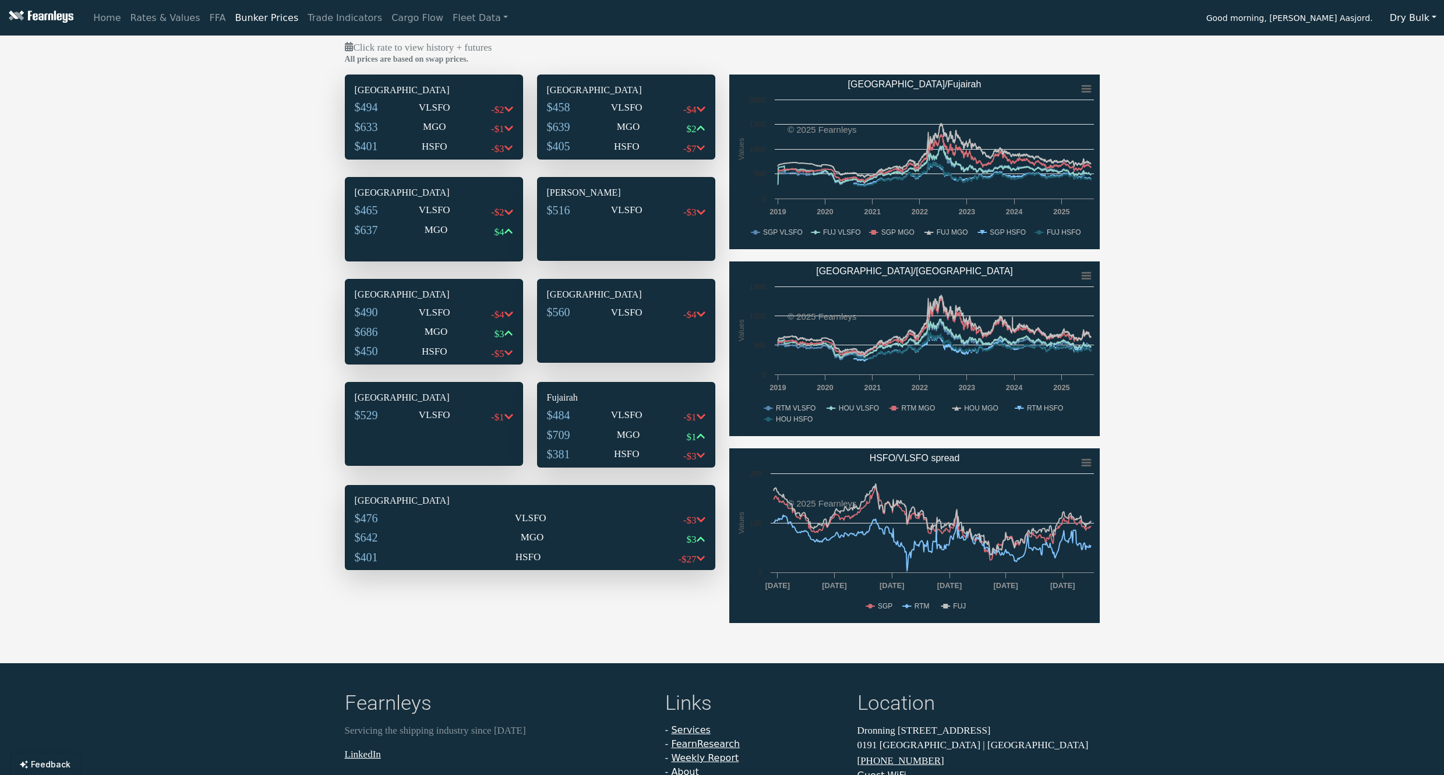
click at [618, 213] on p "VLSFO" at bounding box center [626, 210] width 31 height 15
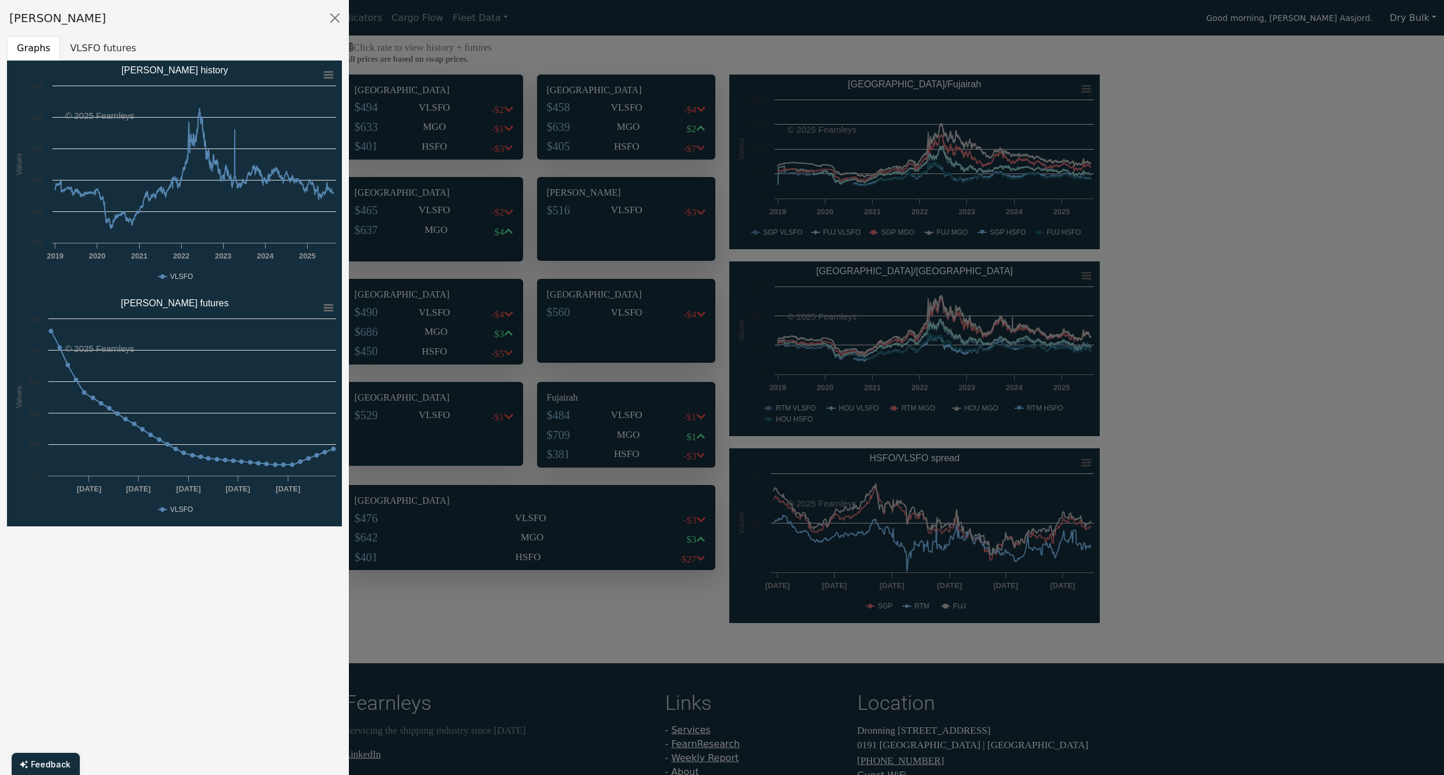
click at [615, 270] on div at bounding box center [722, 387] width 1444 height 775
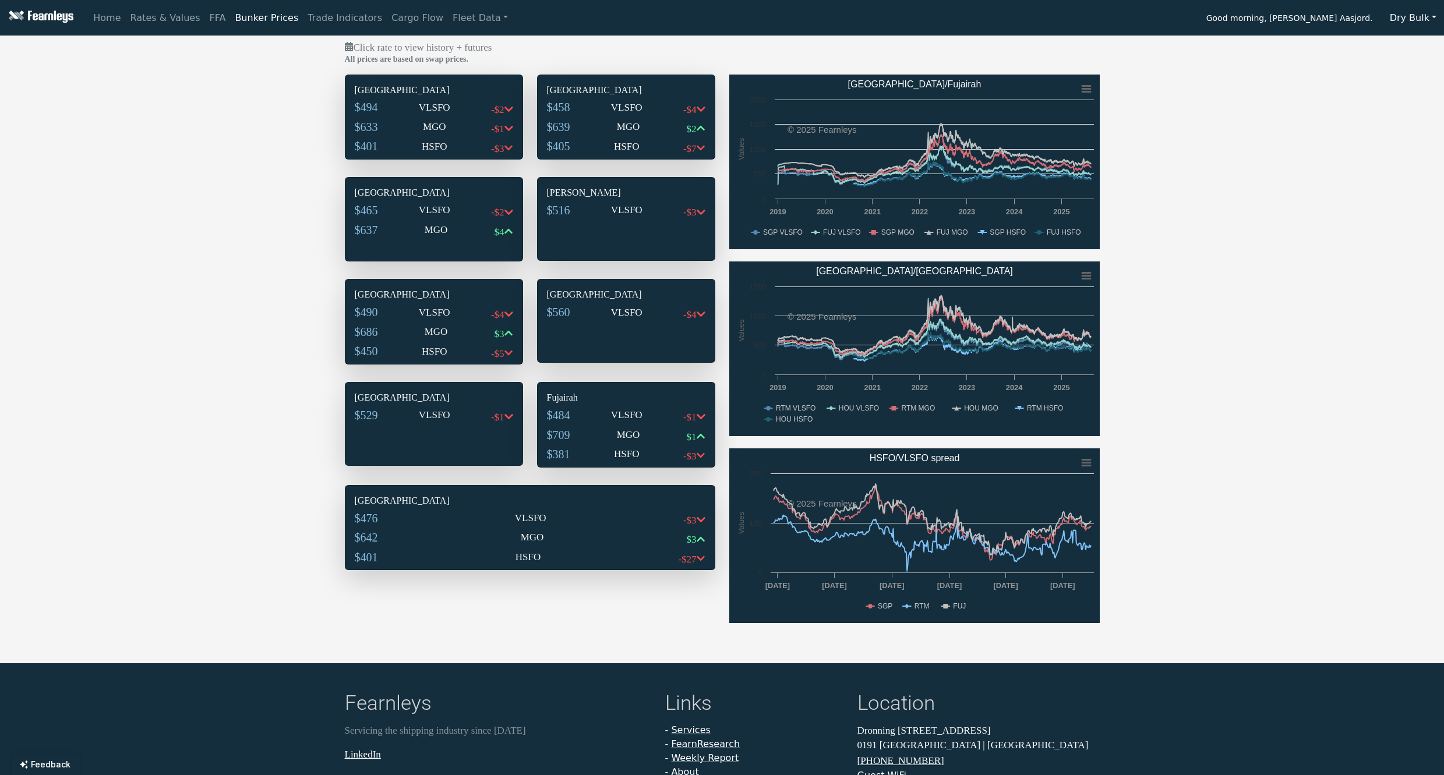
click at [415, 202] on div "New Orleans $465 VLSFO -$2 $637 MGO $4" at bounding box center [433, 224] width 177 height 92
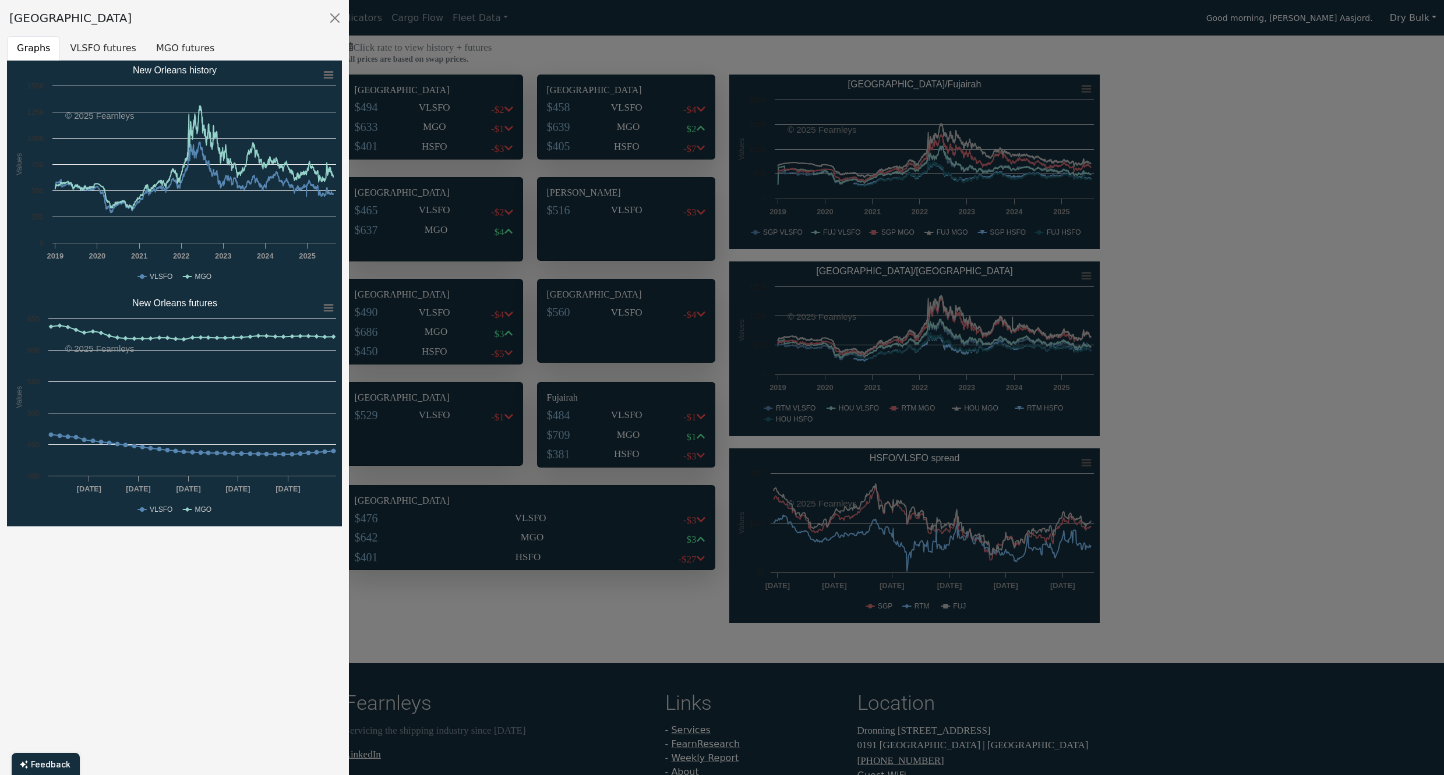
click at [581, 195] on div at bounding box center [722, 387] width 1444 height 775
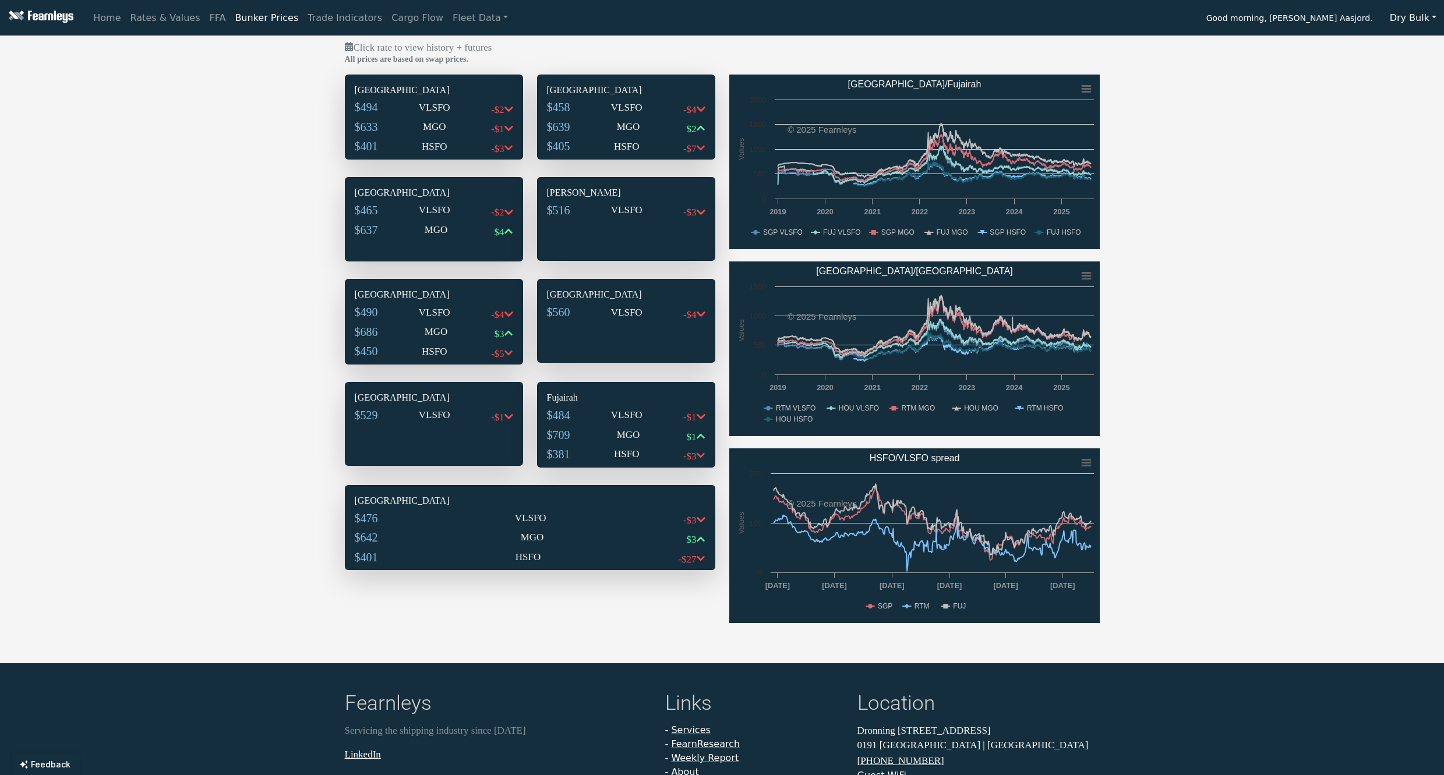
click at [292, 253] on div "Click rate to view history + futures All prices are based on swap prices. Singa…" at bounding box center [722, 337] width 1444 height 595
click at [991, 311] on rect "Rotterdam/Houston" at bounding box center [914, 349] width 370 height 175
click at [1168, 331] on div "Click rate to view history + futures All prices are based on swap prices. Singa…" at bounding box center [722, 337] width 1444 height 595
